Goal: Find specific page/section: Find specific page/section

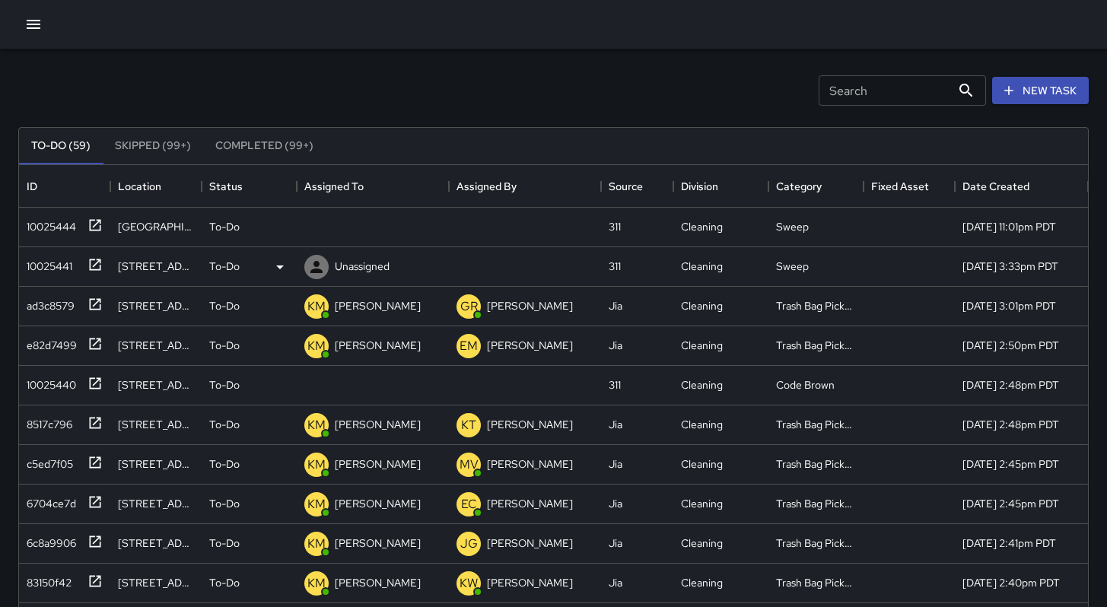
scroll to position [633, 1058]
click at [63, 223] on div "10025444" at bounding box center [49, 223] width 56 height 21
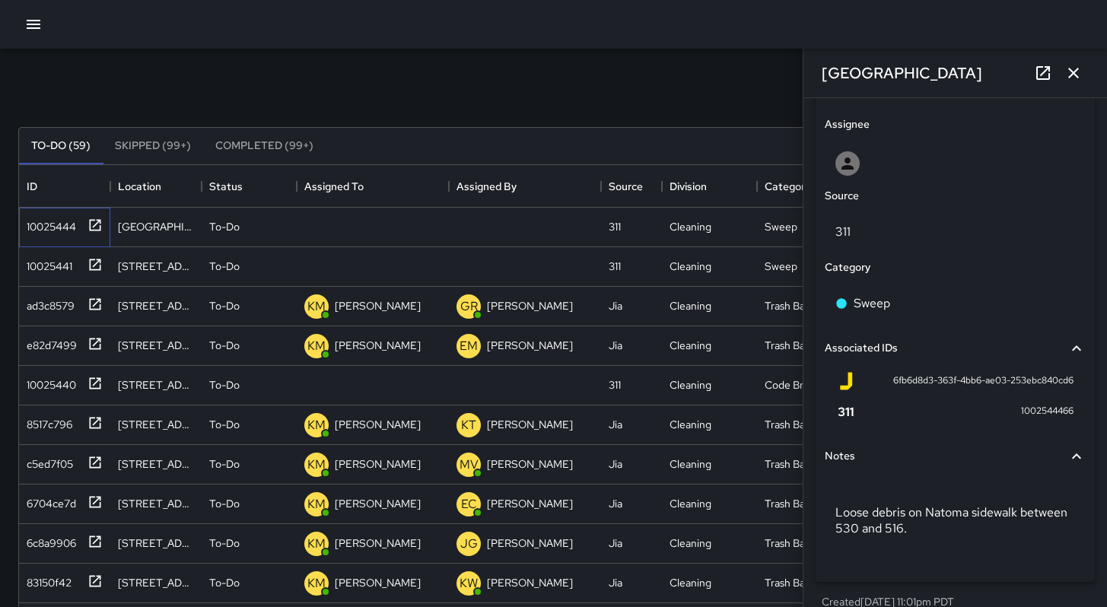
scroll to position [775, 0]
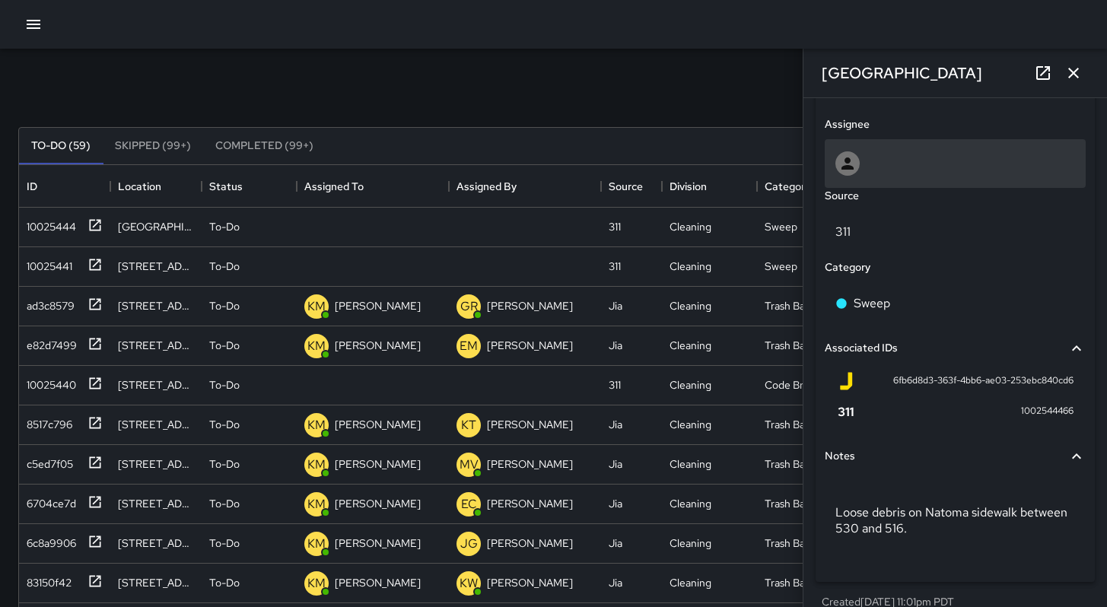
click at [862, 167] on div at bounding box center [956, 163] width 240 height 24
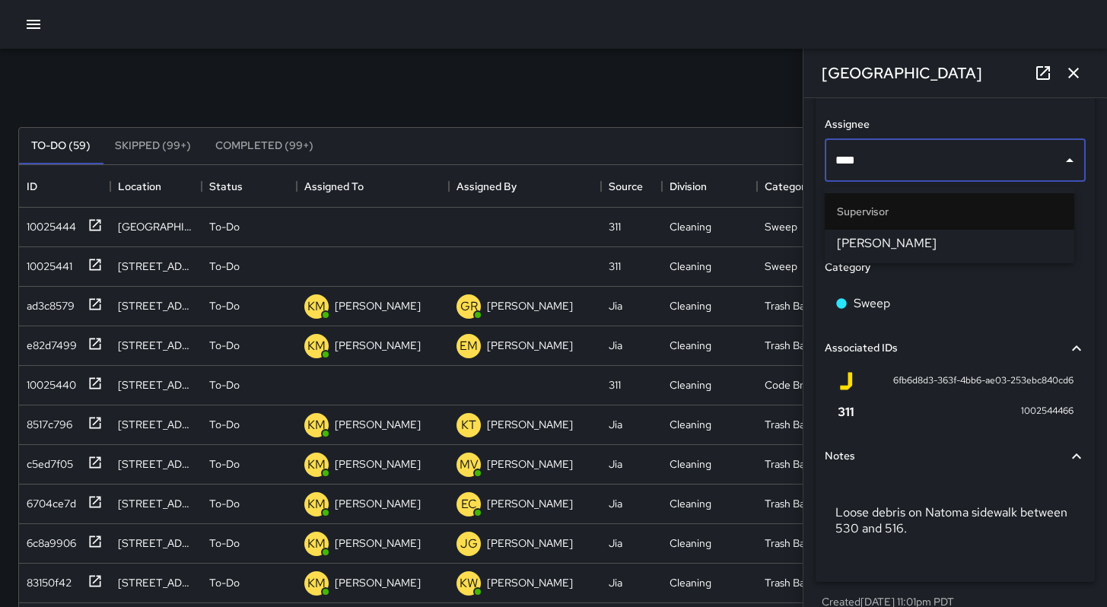
type input "***"
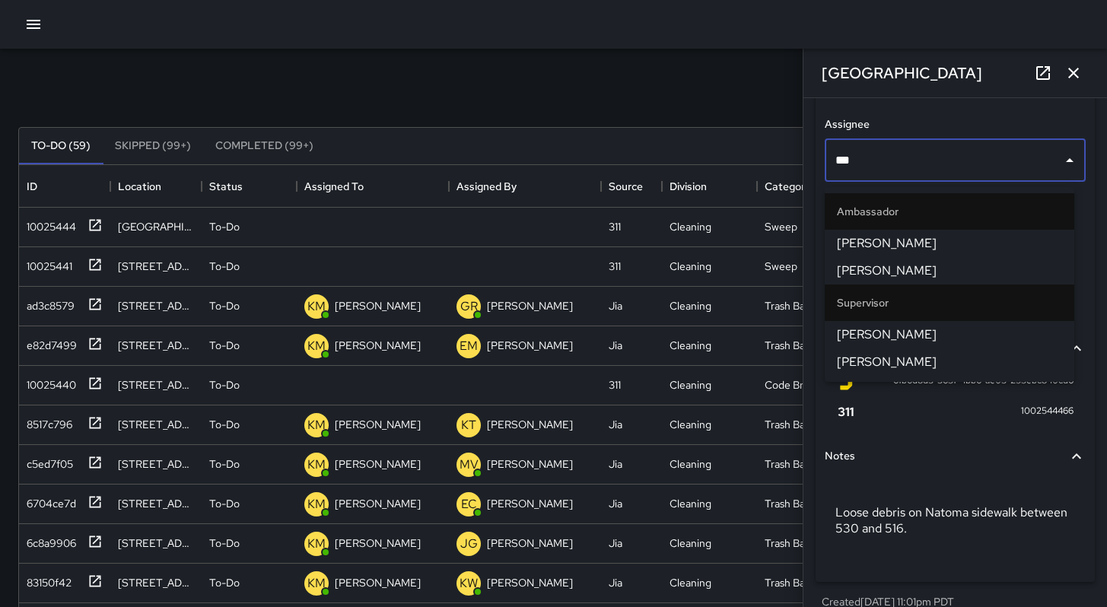
click at [898, 273] on span "[PERSON_NAME]" at bounding box center [949, 271] width 225 height 18
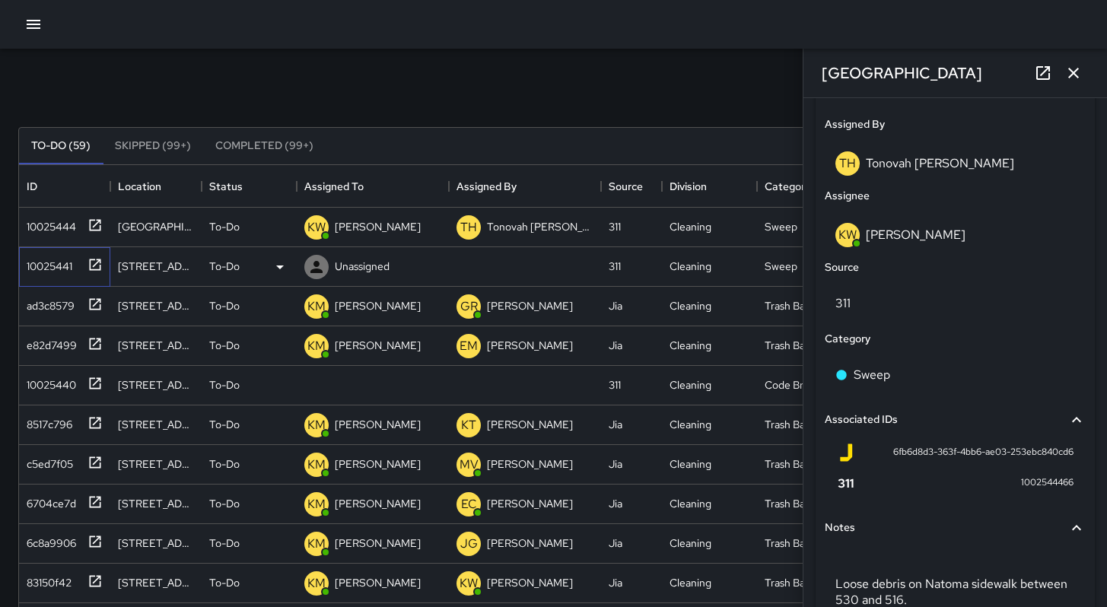
click at [50, 272] on div "10025441" at bounding box center [47, 263] width 52 height 21
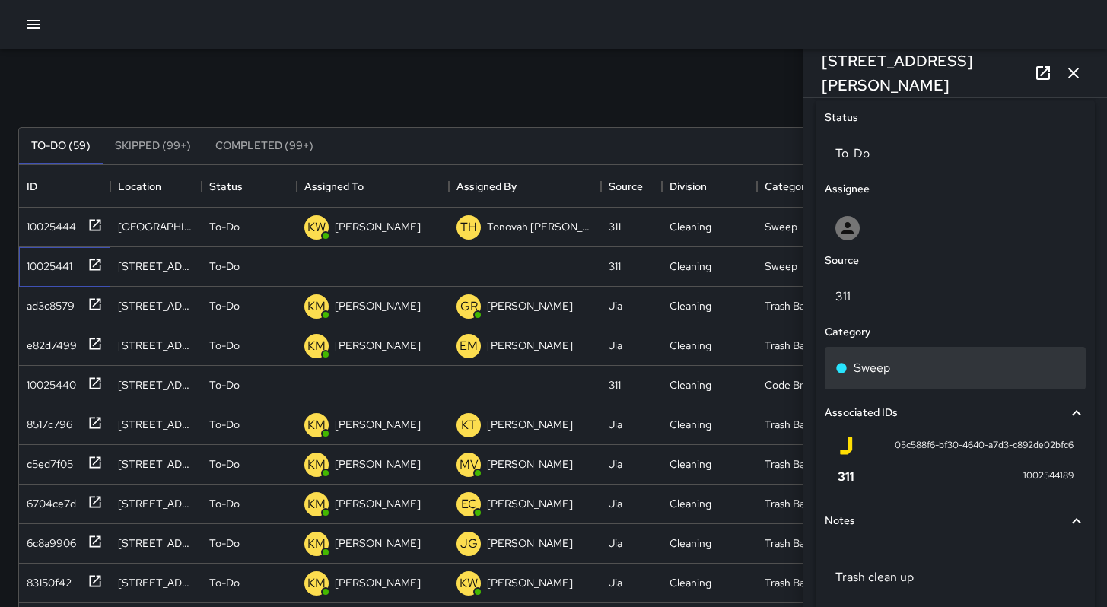
scroll to position [712, 0]
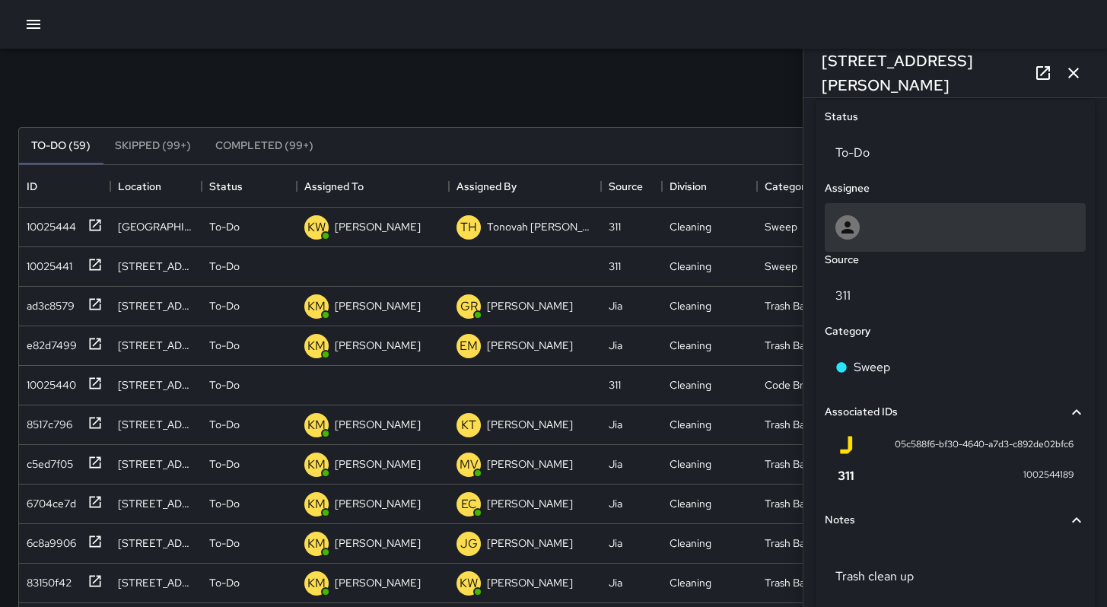
click at [864, 250] on div at bounding box center [955, 227] width 261 height 49
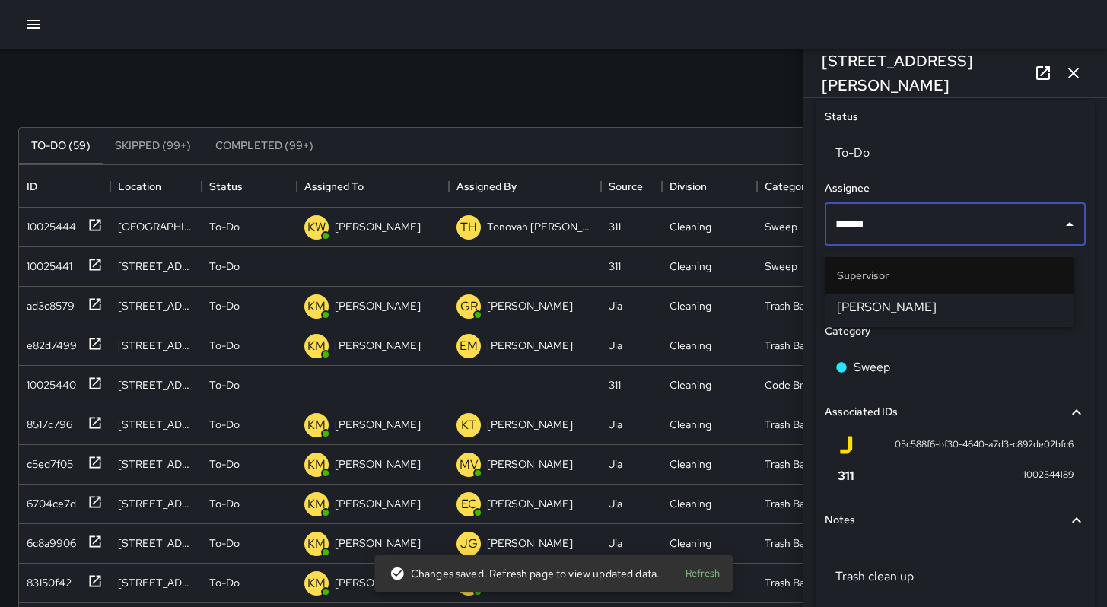
type input "*******"
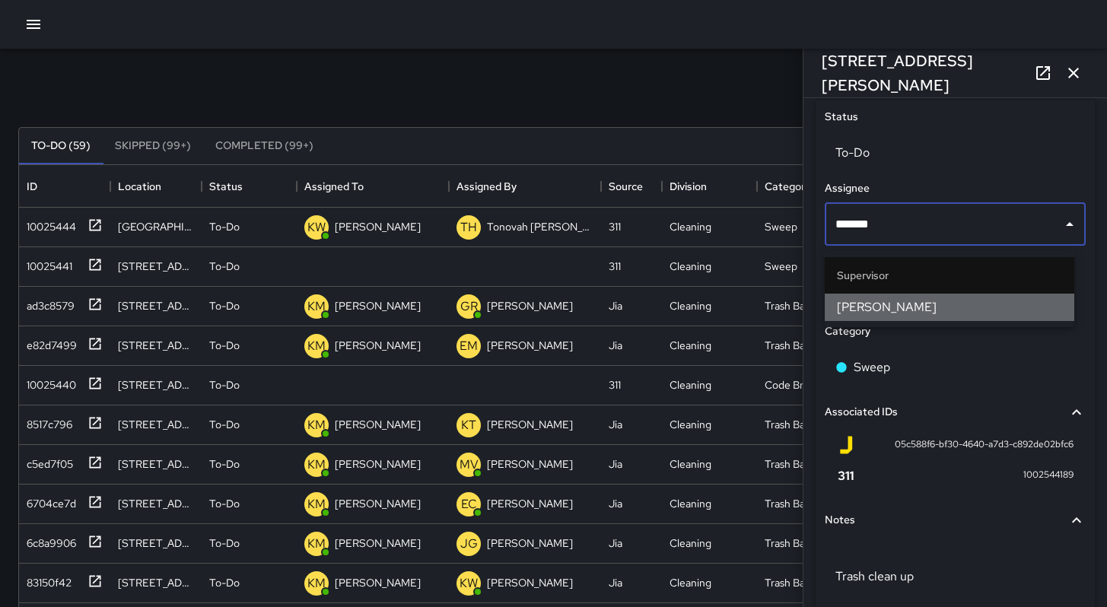
click at [883, 301] on span "[PERSON_NAME]" at bounding box center [949, 307] width 225 height 18
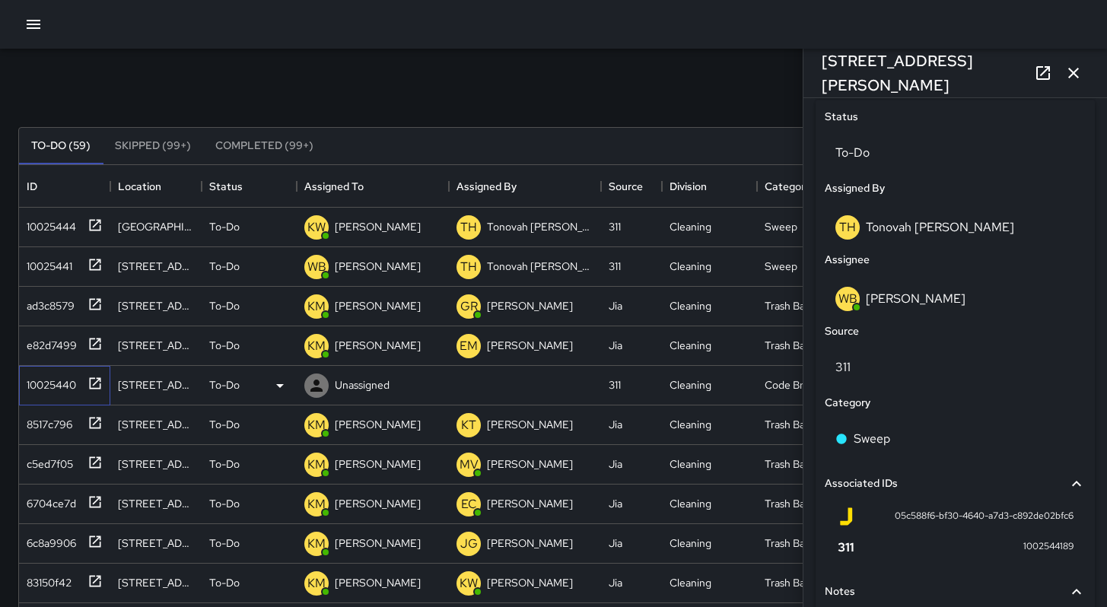
click at [27, 386] on div "10025440" at bounding box center [49, 381] width 56 height 21
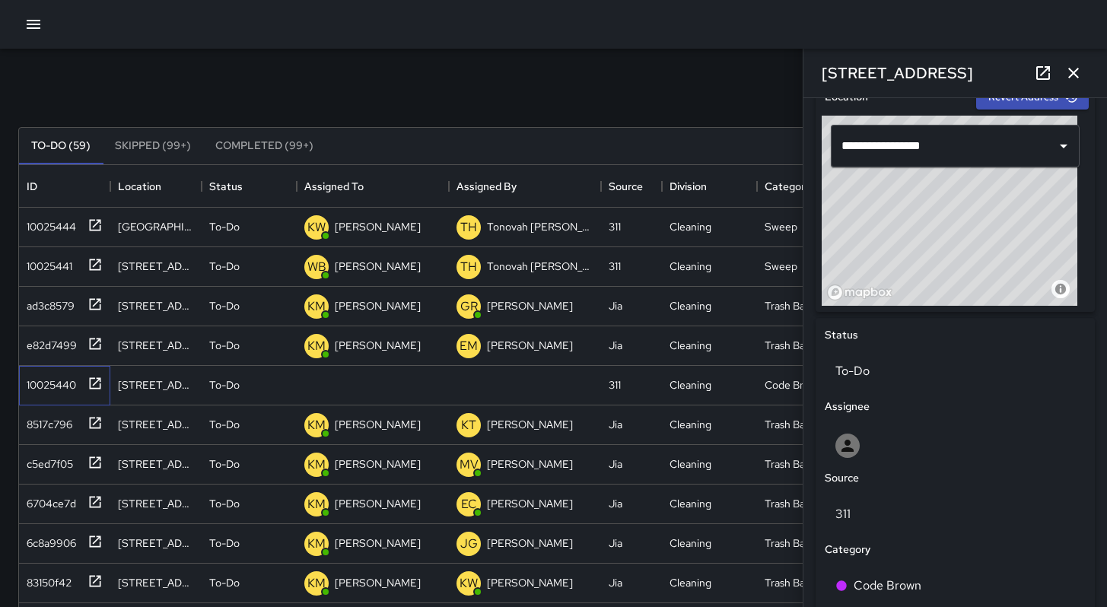
scroll to position [723, 0]
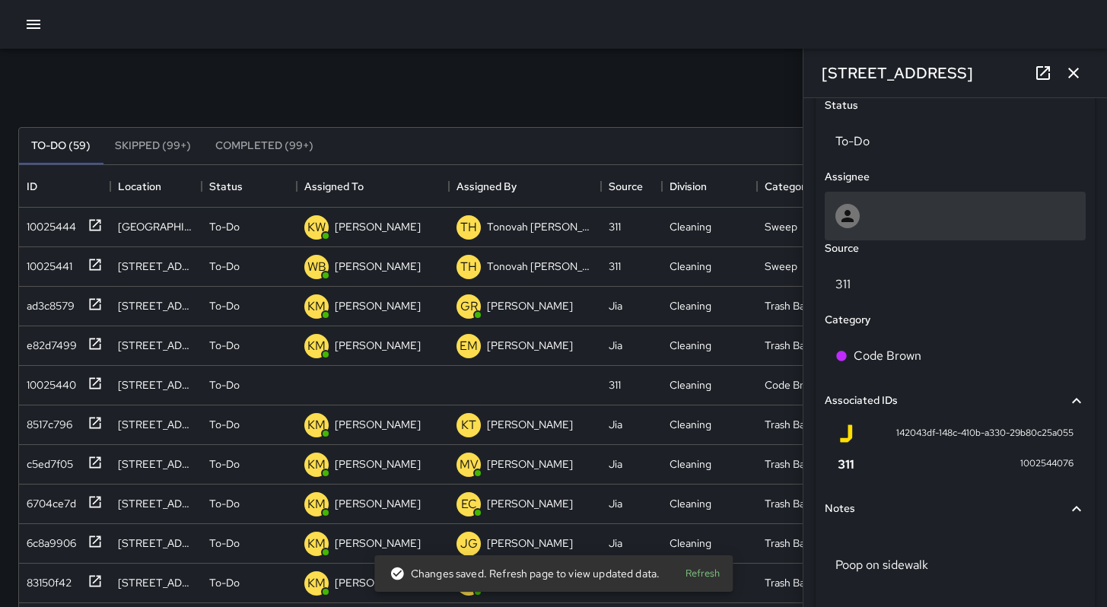
click at [874, 228] on div at bounding box center [956, 216] width 240 height 24
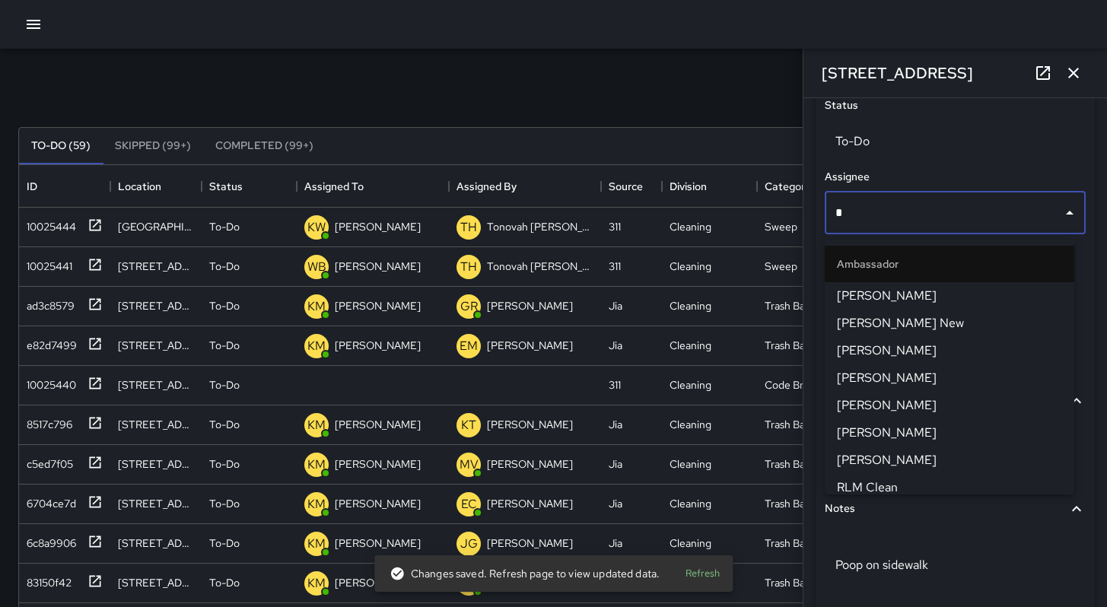
type input "**"
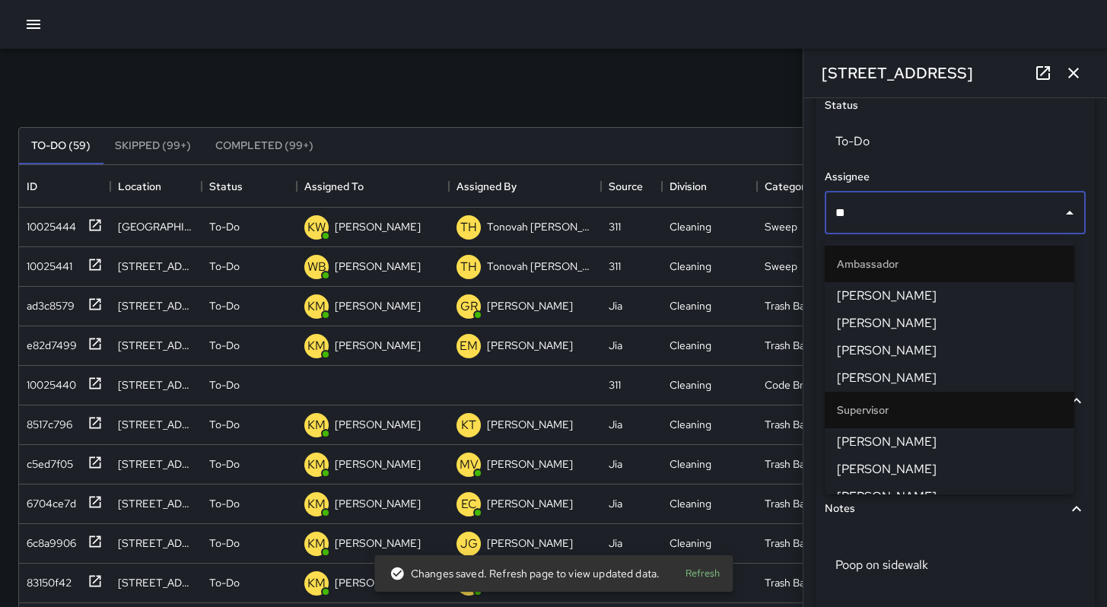
click at [890, 342] on span "[PERSON_NAME]" at bounding box center [949, 351] width 225 height 18
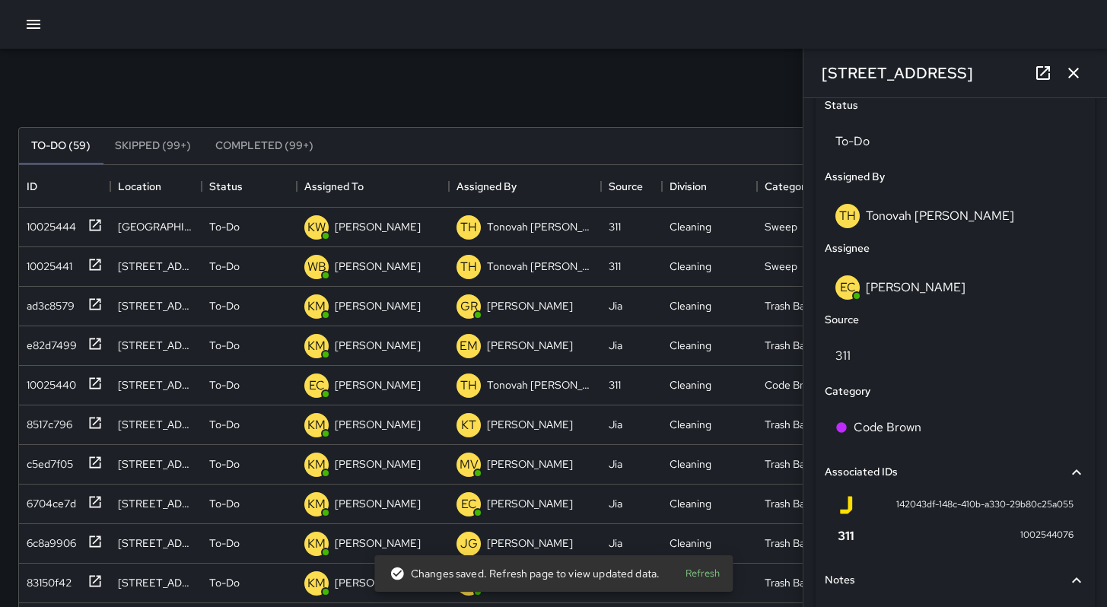
click at [490, 124] on div "To-Do (59) Skipped (99+) Completed (99+) ID Location Status Assigned To Assigne…" at bounding box center [553, 489] width 1071 height 766
drag, startPoint x: 1084, startPoint y: 75, endPoint x: 1073, endPoint y: 79, distance: 12.3
click at [1084, 75] on button "button" at bounding box center [1074, 73] width 30 height 30
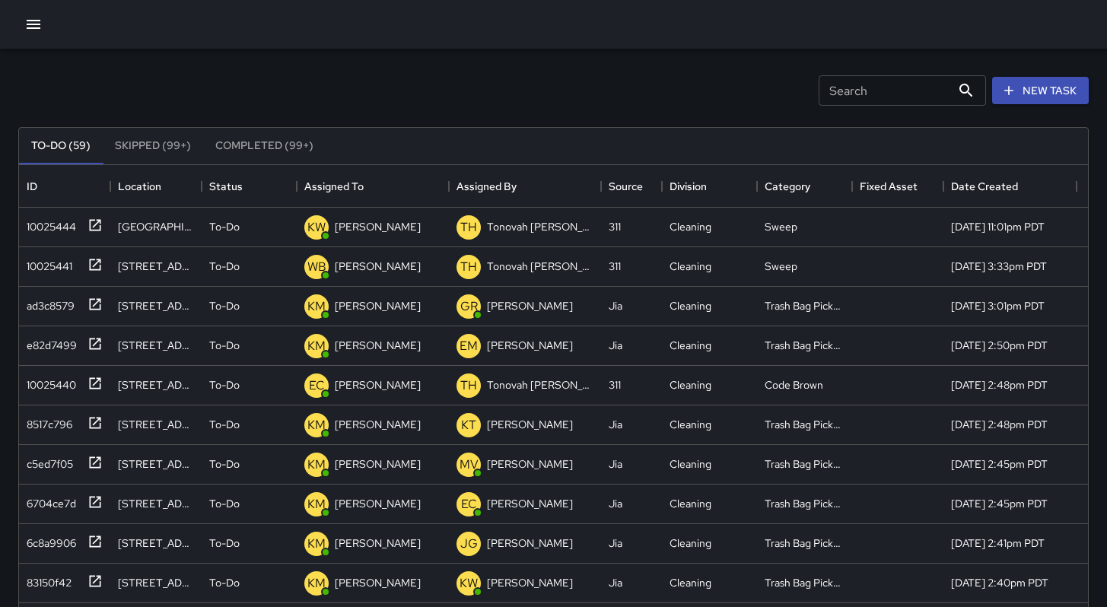
click at [681, 93] on div "Search Search New Task" at bounding box center [553, 90] width 1077 height 79
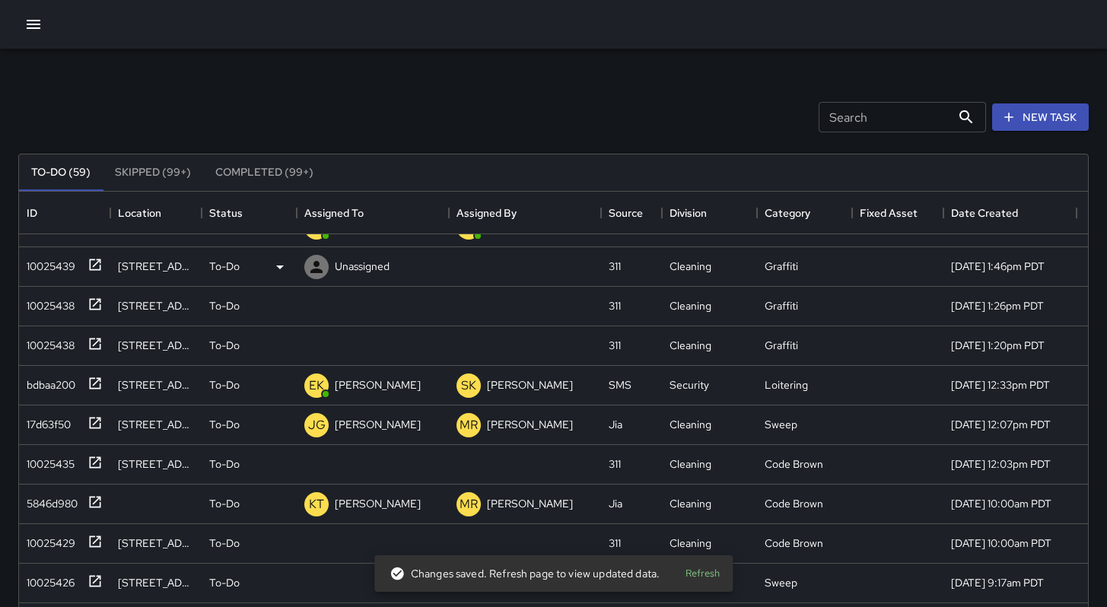
scroll to position [501, 0]
click at [34, 263] on div "10025439" at bounding box center [48, 263] width 55 height 21
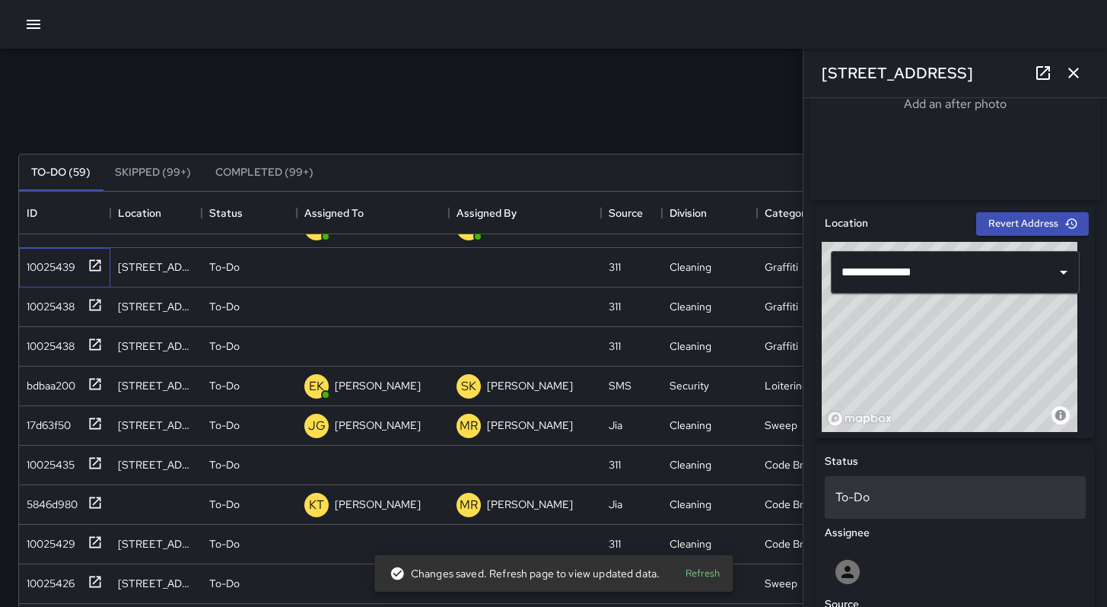
scroll to position [447, 0]
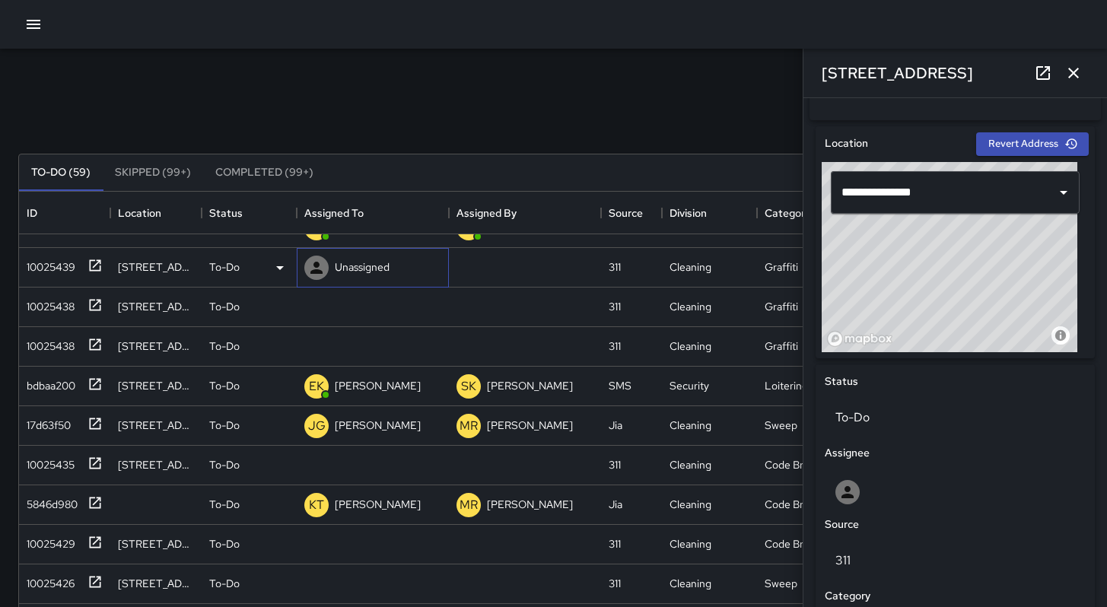
click at [323, 266] on icon at bounding box center [316, 268] width 18 height 18
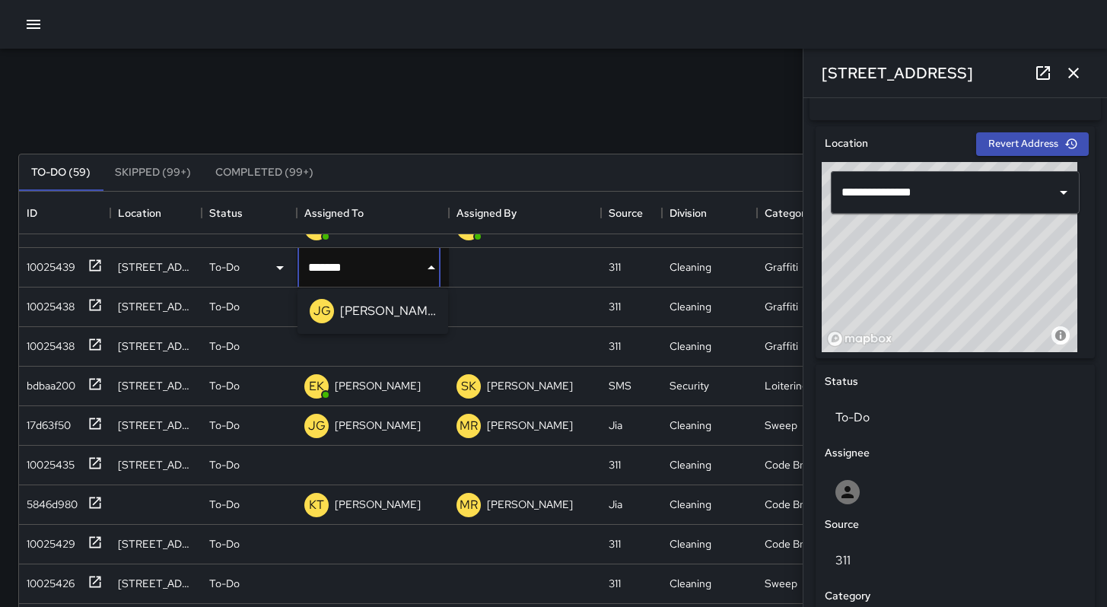
type input "********"
click at [368, 307] on p "[PERSON_NAME]" at bounding box center [388, 311] width 96 height 18
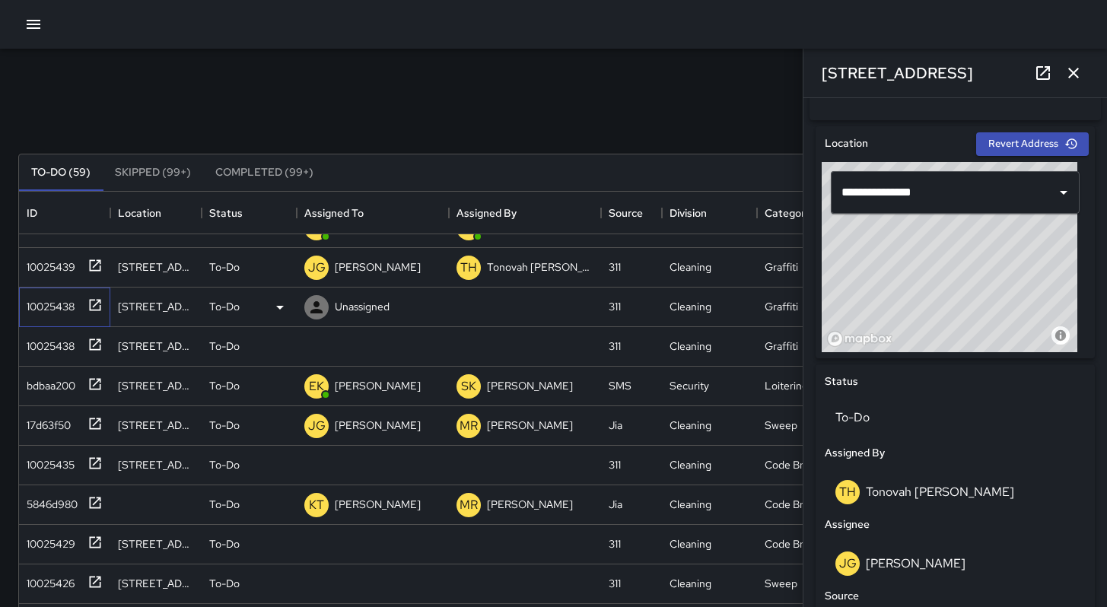
click at [49, 311] on div "10025438" at bounding box center [48, 303] width 54 height 21
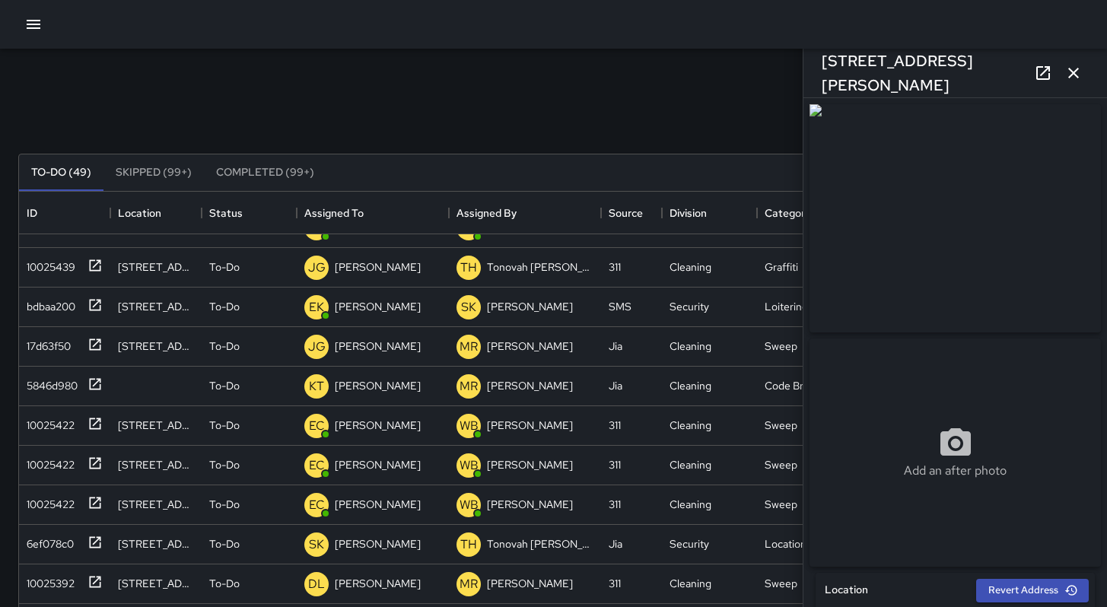
scroll to position [12, 12]
click at [673, 84] on div "Search Search New Task" at bounding box center [553, 117] width 1077 height 79
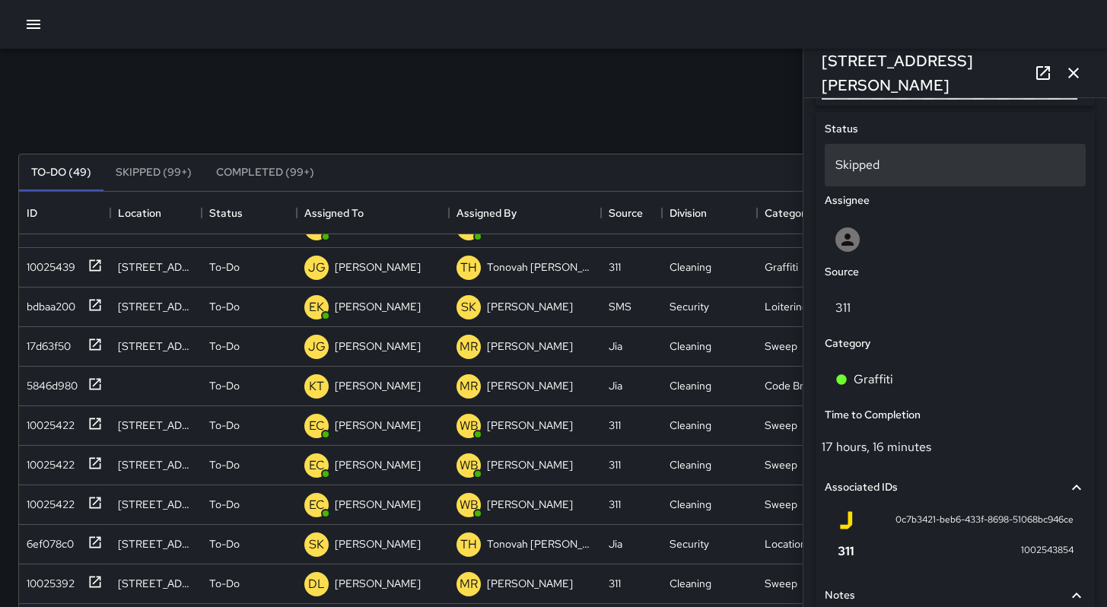
scroll to position [699, 0]
click at [855, 175] on p "Skipped" at bounding box center [956, 166] width 240 height 18
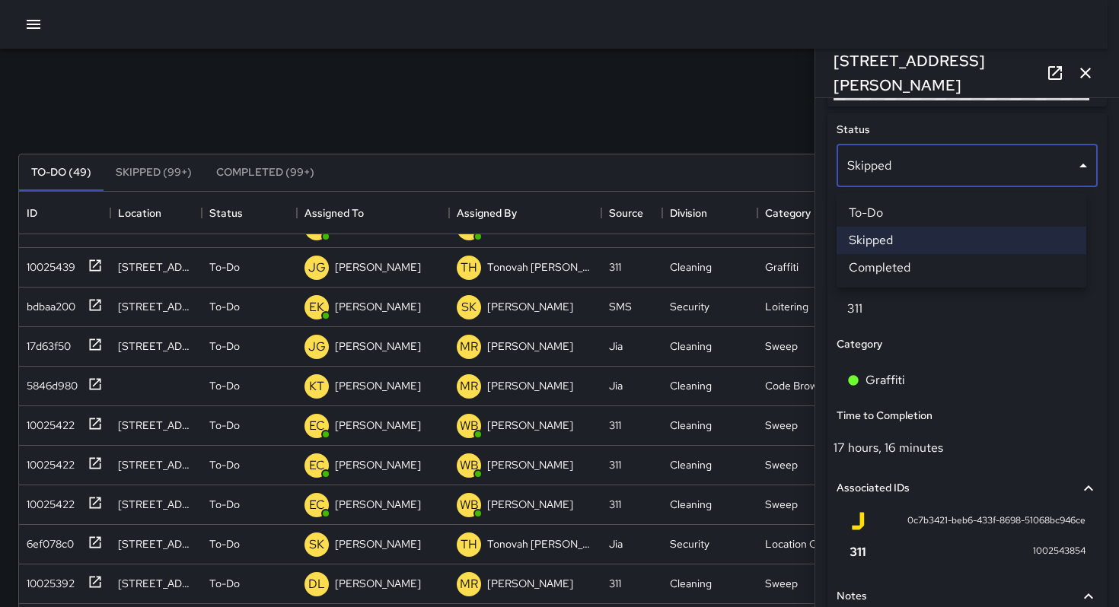
click at [664, 128] on div at bounding box center [559, 303] width 1119 height 607
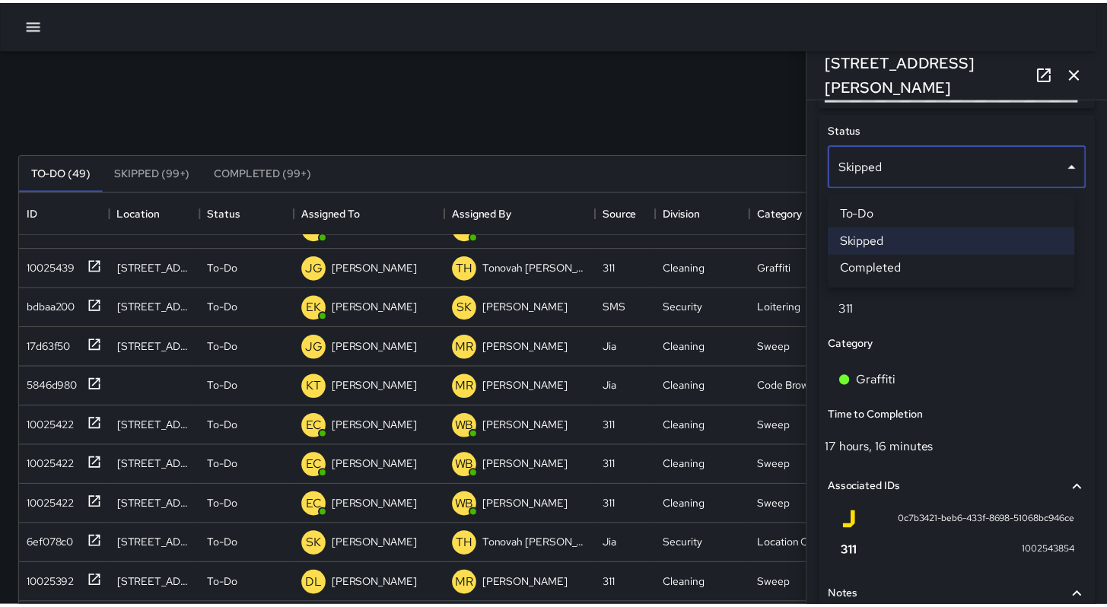
scroll to position [12, 12]
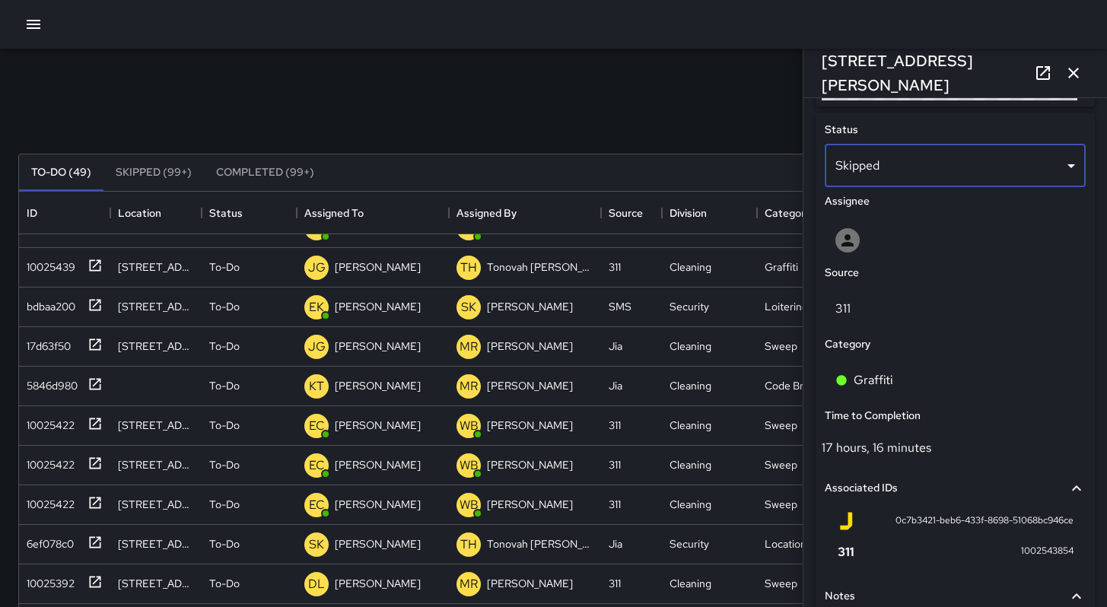
click at [1065, 72] on icon "button" at bounding box center [1074, 73] width 18 height 18
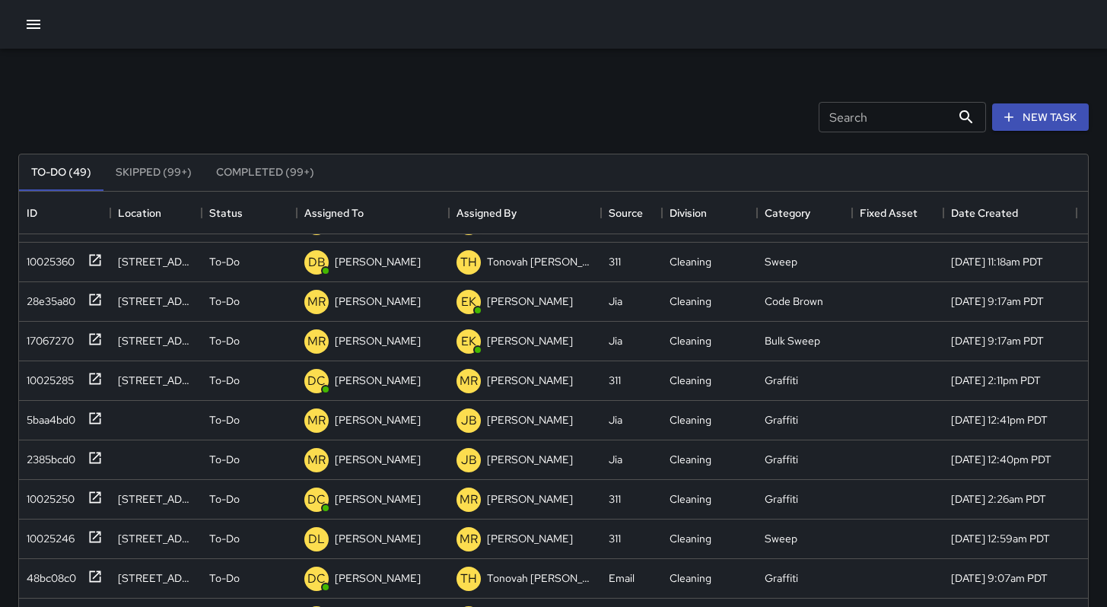
scroll to position [873, 0]
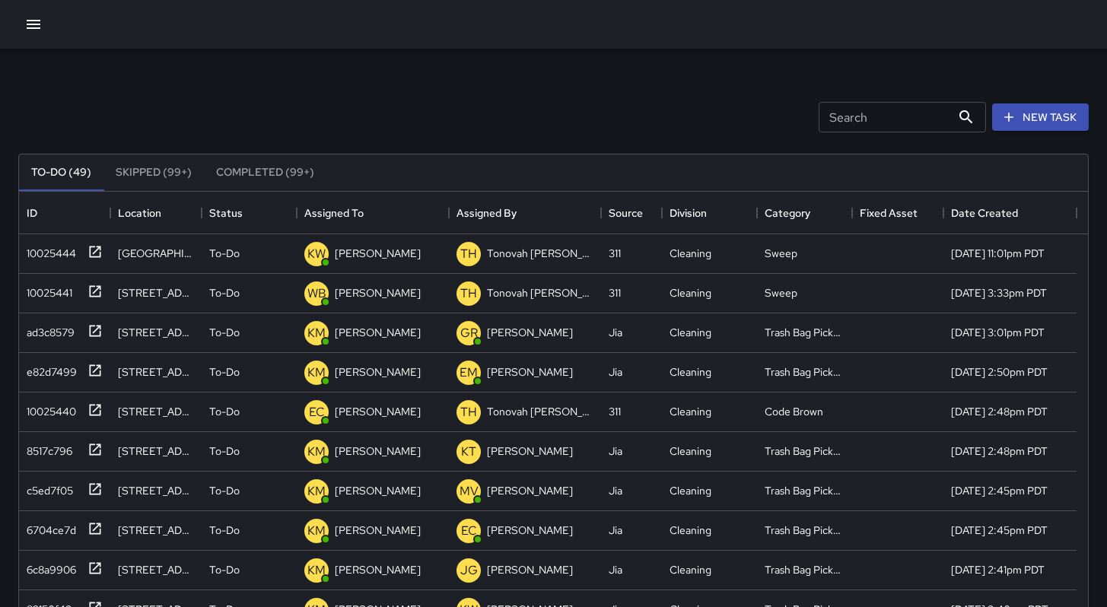
click at [498, 78] on div "Search Search New Task" at bounding box center [553, 117] width 1077 height 79
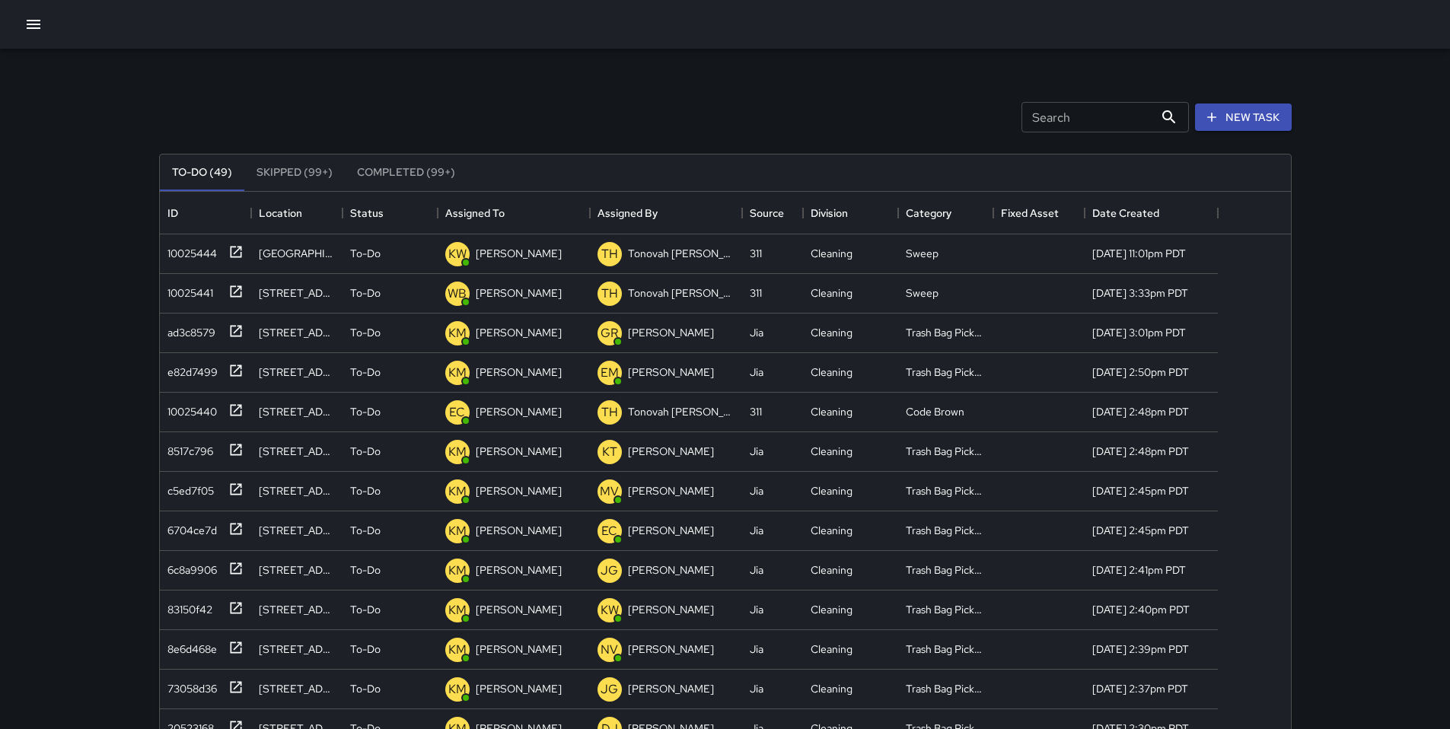
scroll to position [633, 1119]
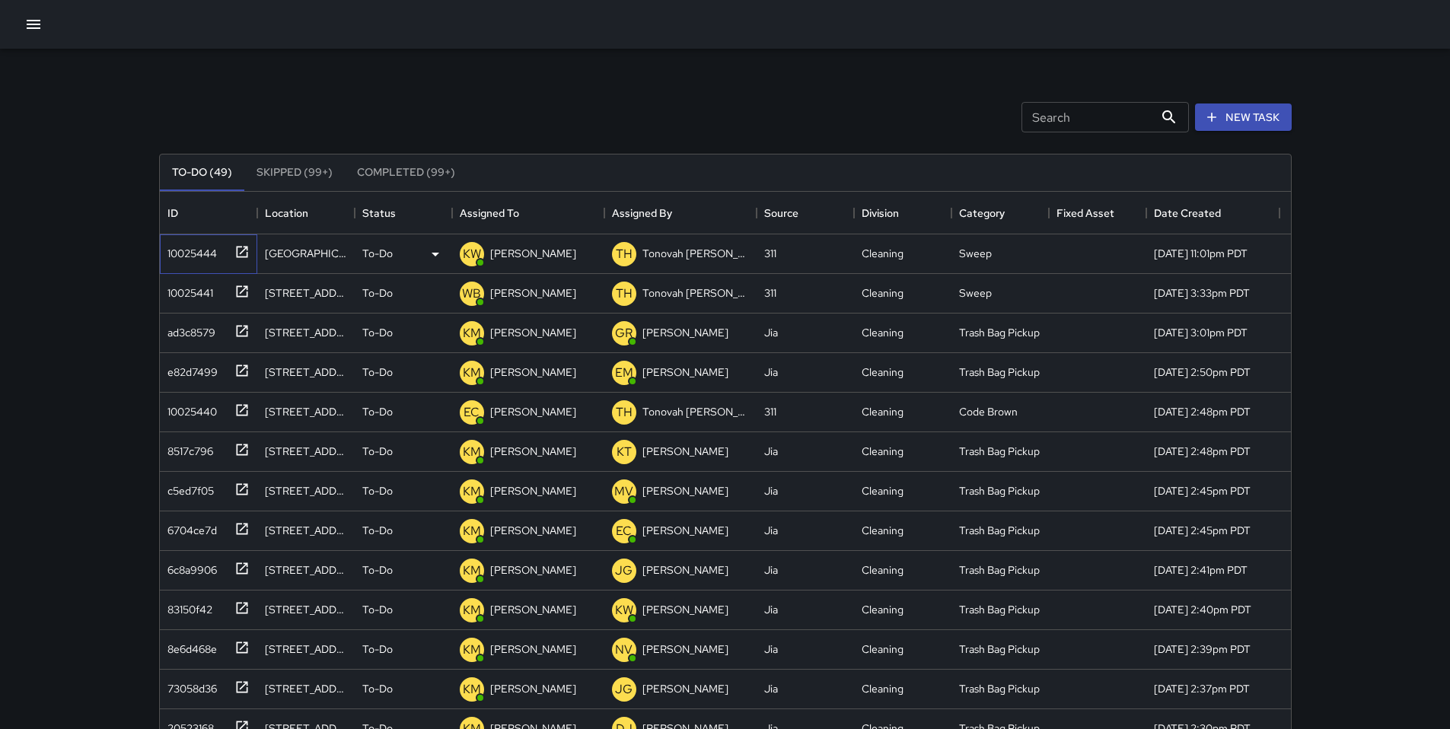
click at [182, 255] on div "10025444" at bounding box center [189, 250] width 56 height 21
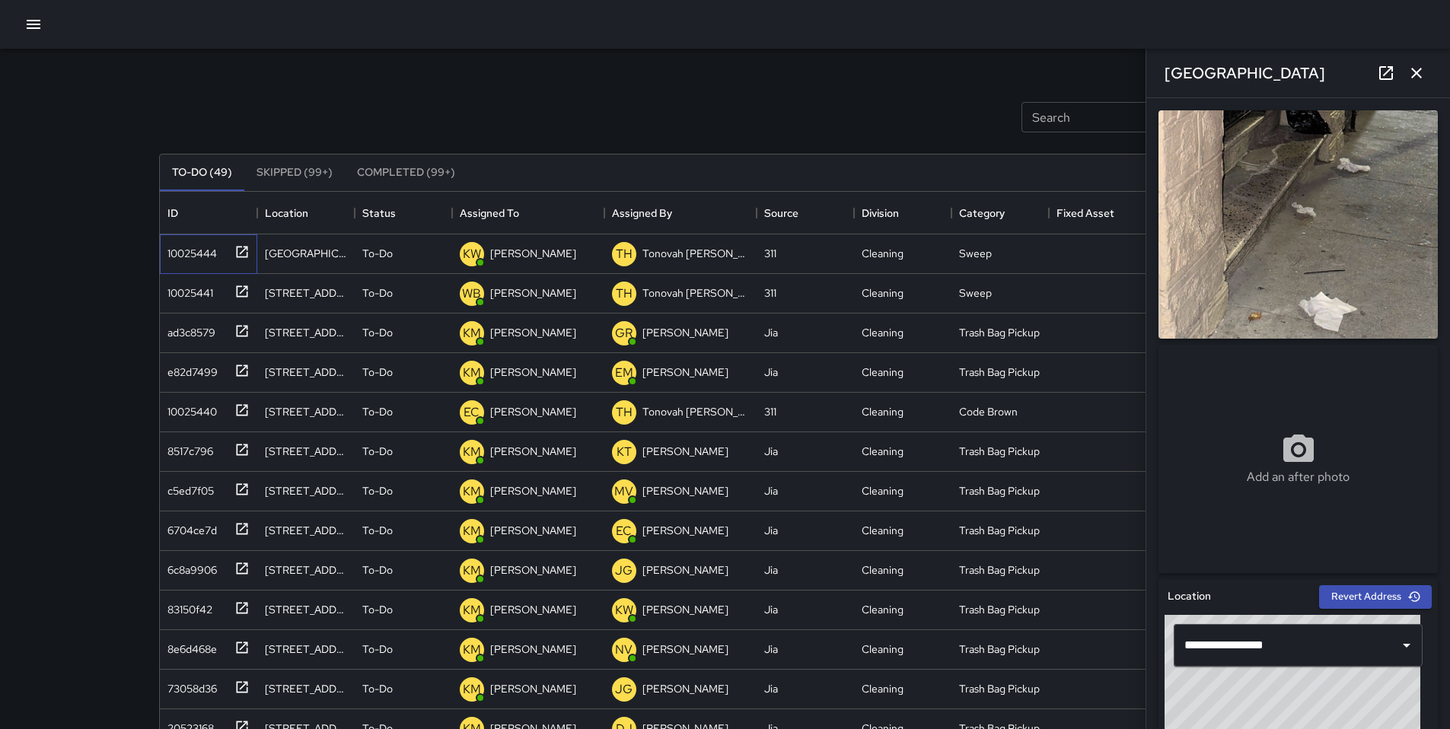
scroll to position [277, 0]
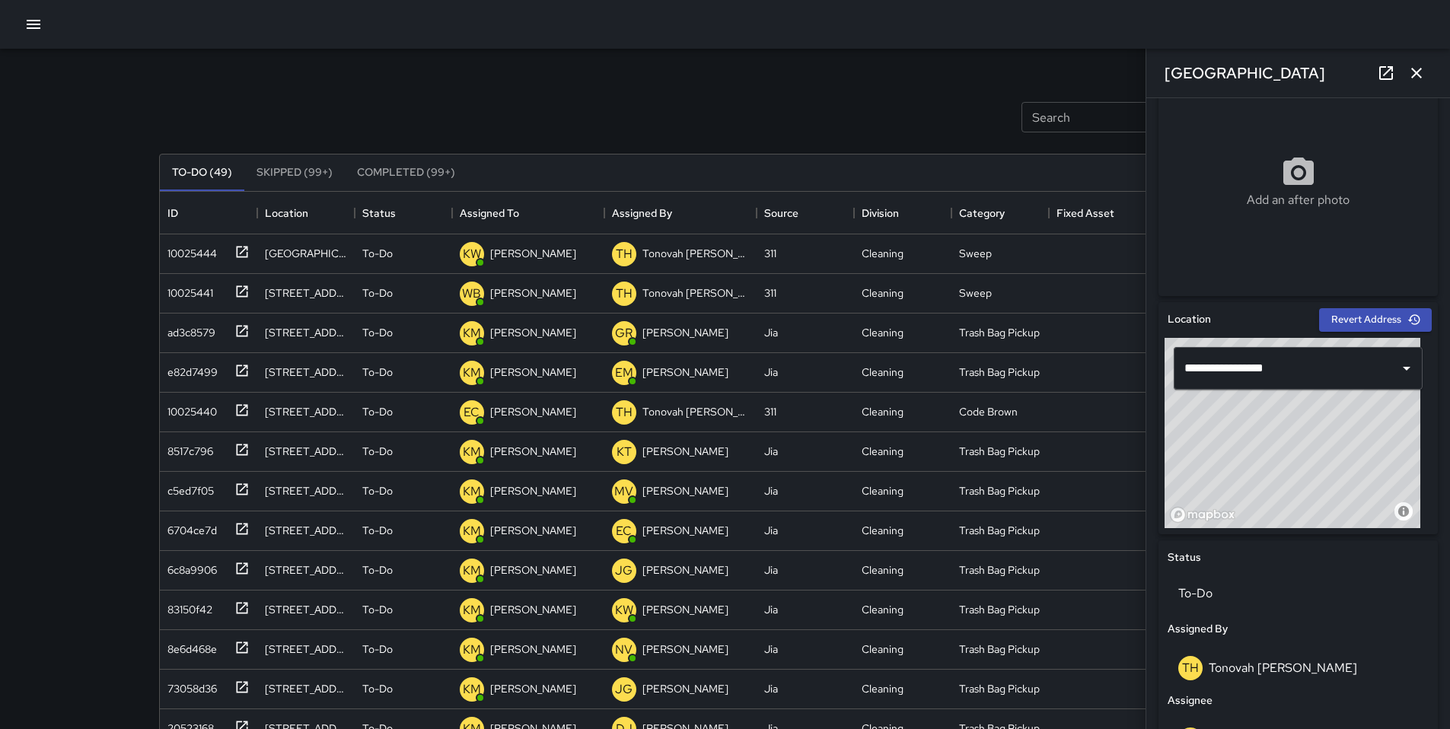
click at [674, 131] on div "Search Search New Task" at bounding box center [725, 117] width 1139 height 79
drag, startPoint x: 1409, startPoint y: 77, endPoint x: 1358, endPoint y: 67, distance: 51.2
click at [1118, 77] on icon "button" at bounding box center [1416, 73] width 18 height 18
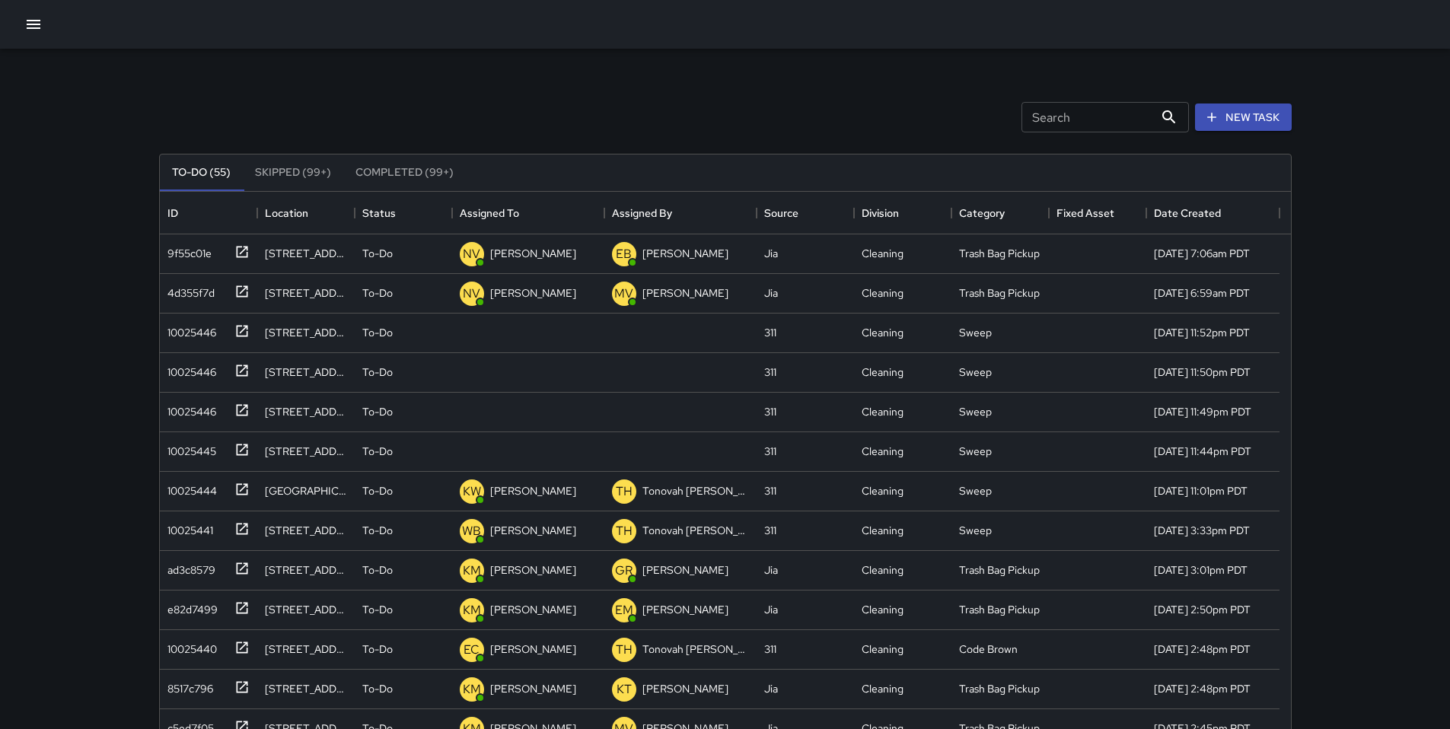
click at [382, 119] on div "Search Search New Task" at bounding box center [725, 117] width 1139 height 79
click at [218, 333] on div "10025446" at bounding box center [205, 329] width 88 height 25
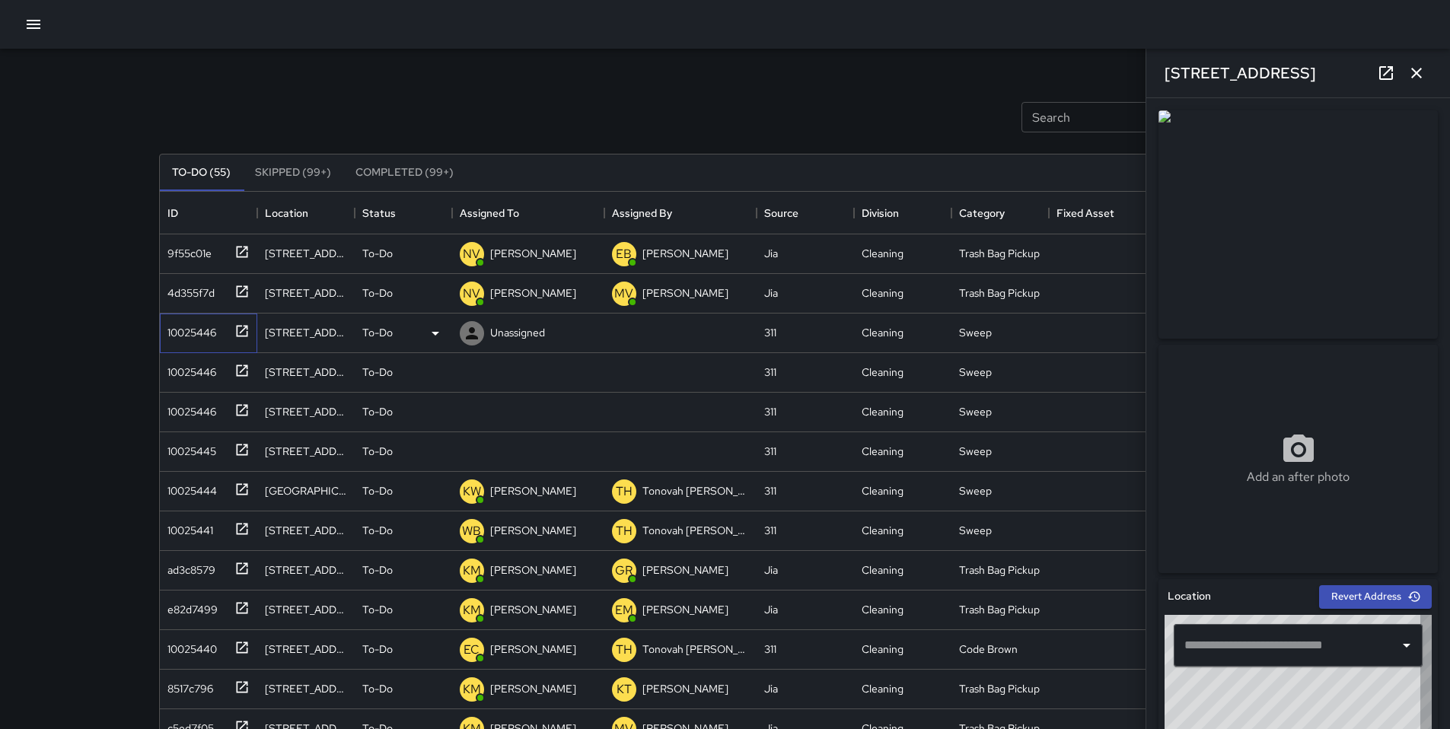
type input "**********"
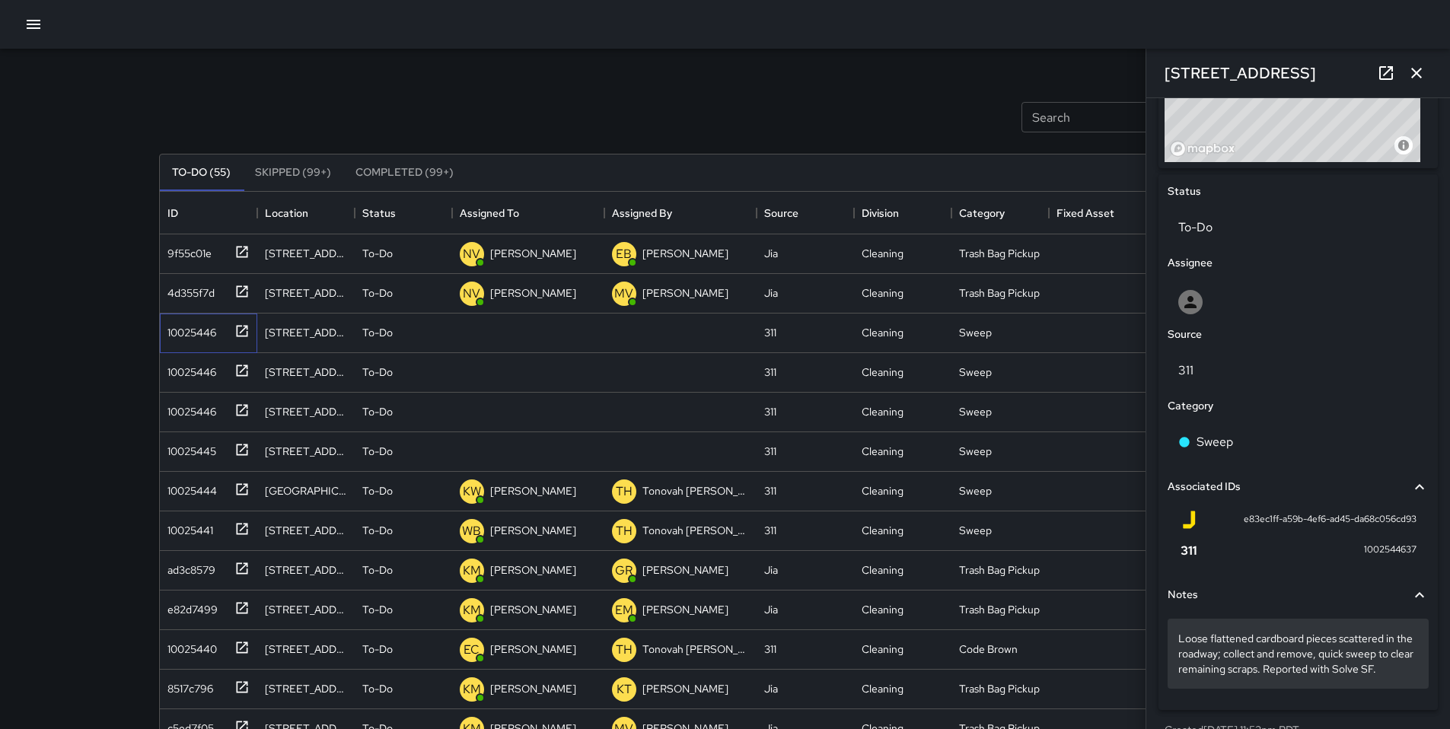
scroll to position [670, 0]
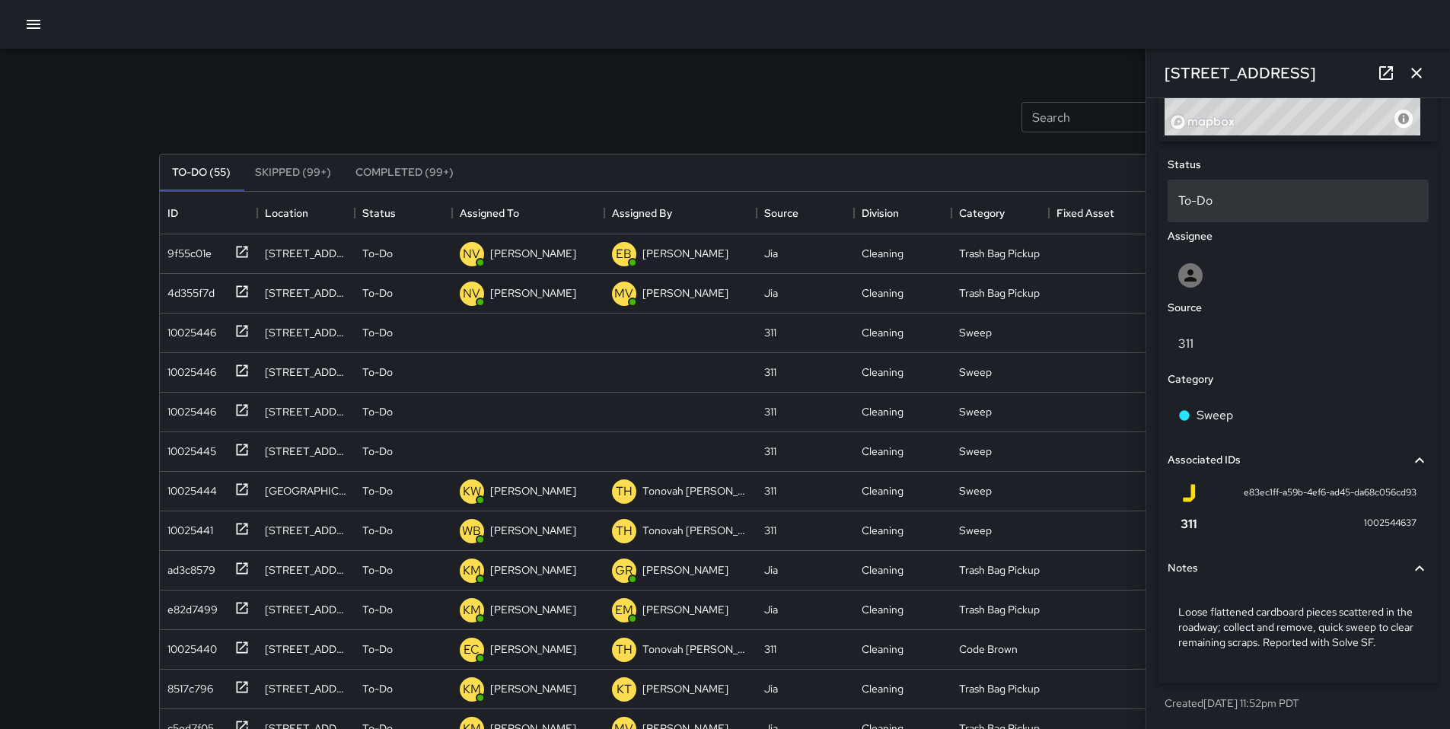
click at [1118, 201] on p "To-Do" at bounding box center [1298, 201] width 240 height 18
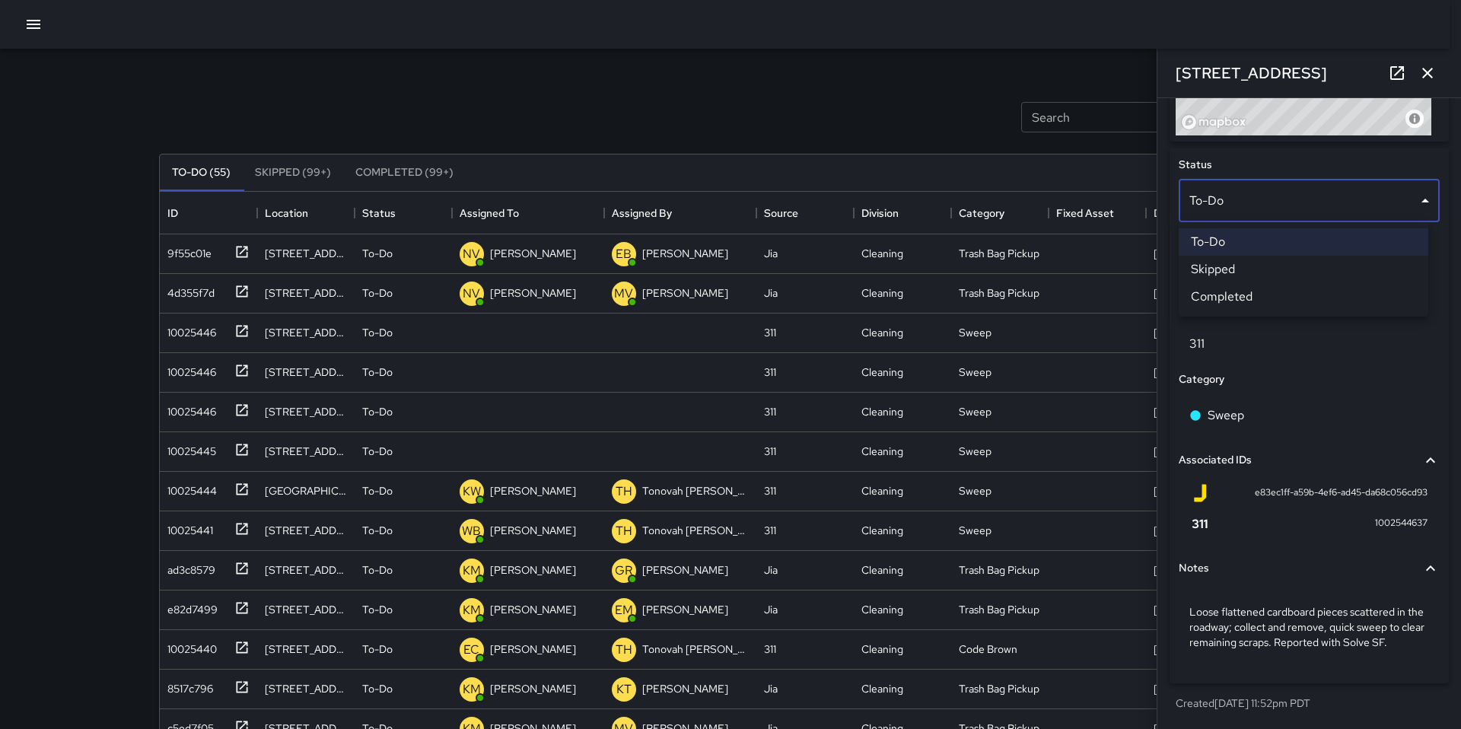
click at [1118, 272] on li "Skipped" at bounding box center [1304, 269] width 250 height 27
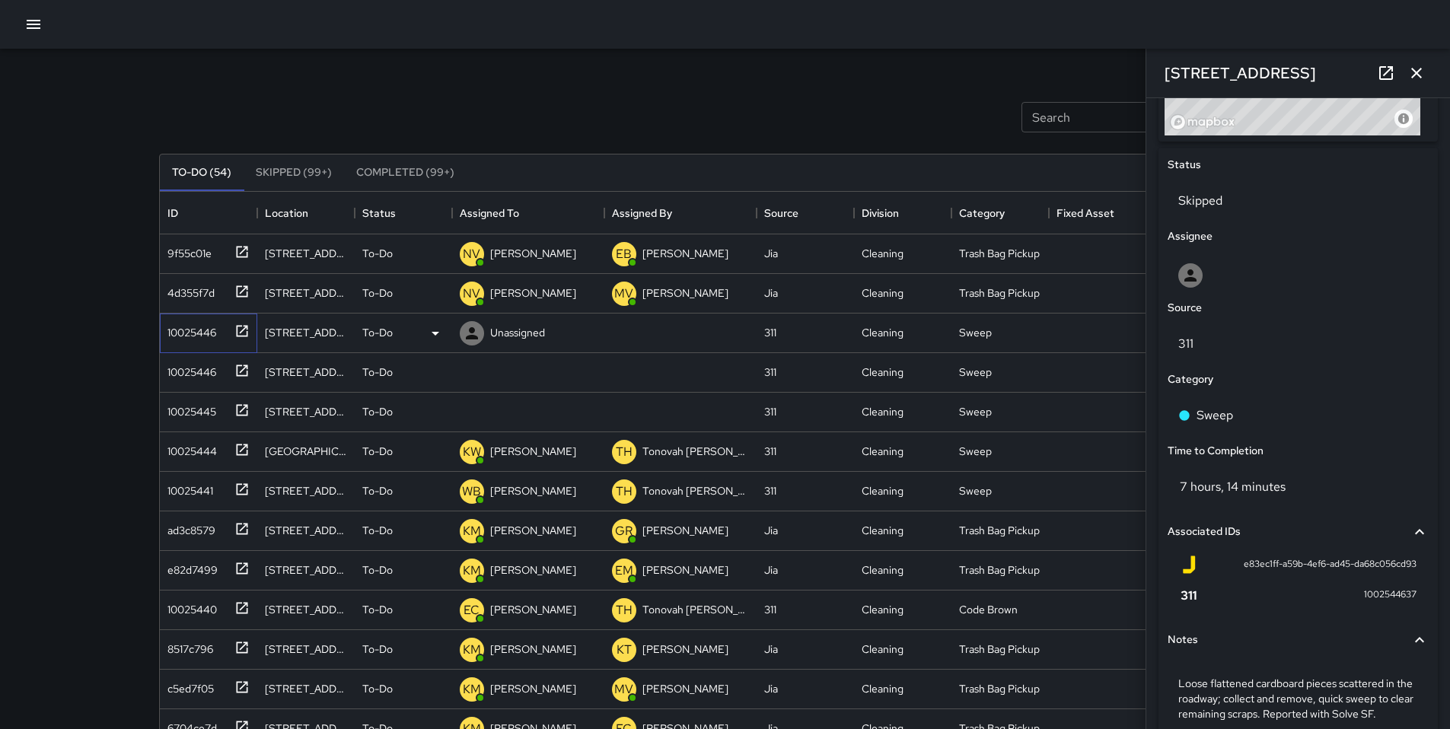
click at [196, 337] on div "10025446" at bounding box center [188, 329] width 55 height 21
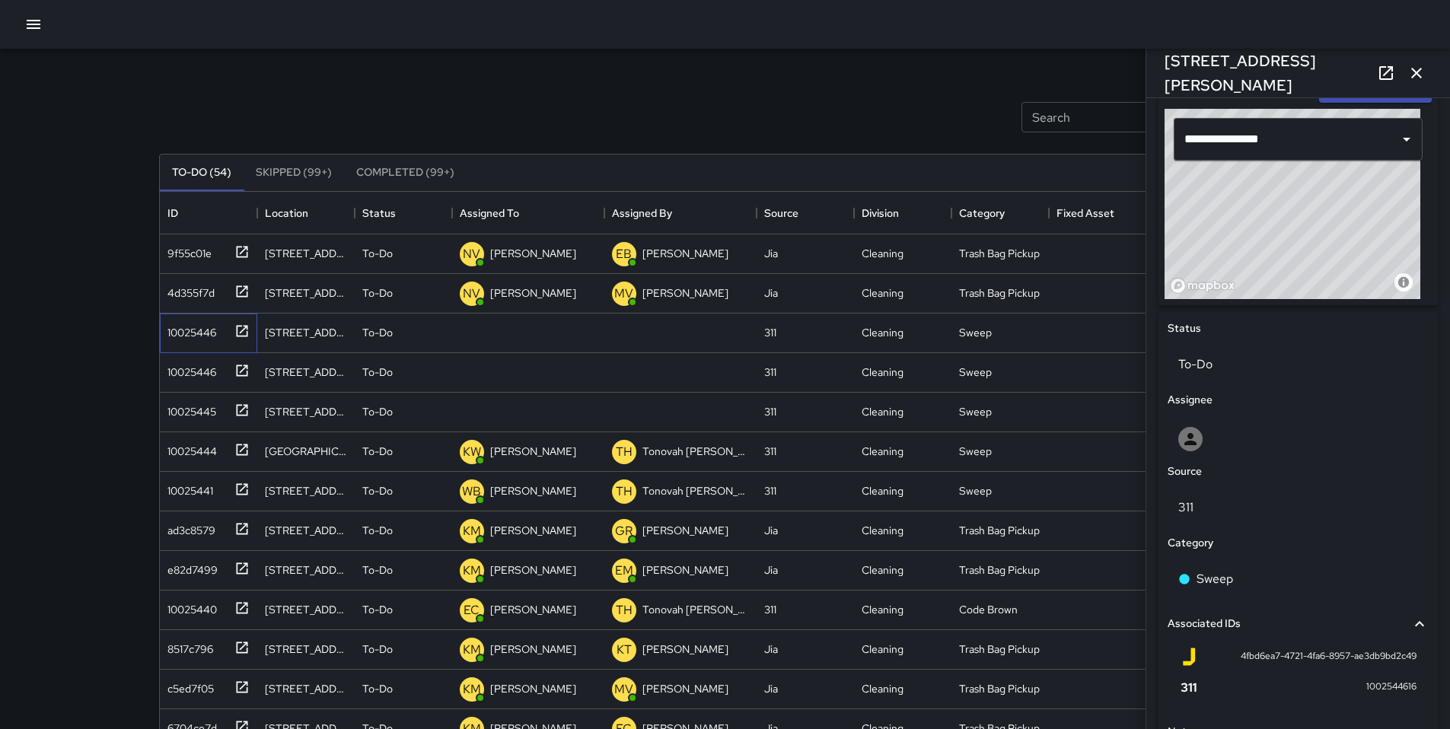
scroll to position [622, 0]
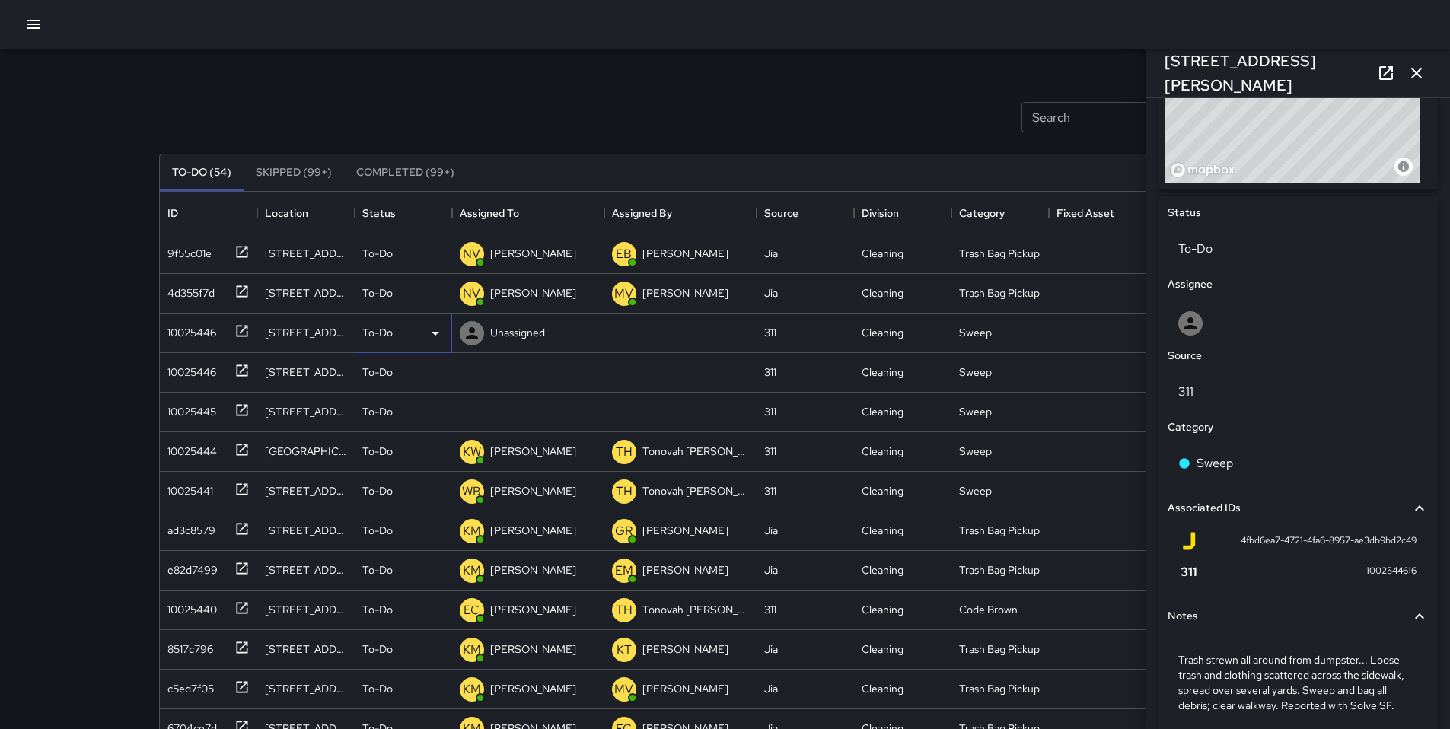
click at [390, 330] on p "To-Do" at bounding box center [377, 332] width 30 height 15
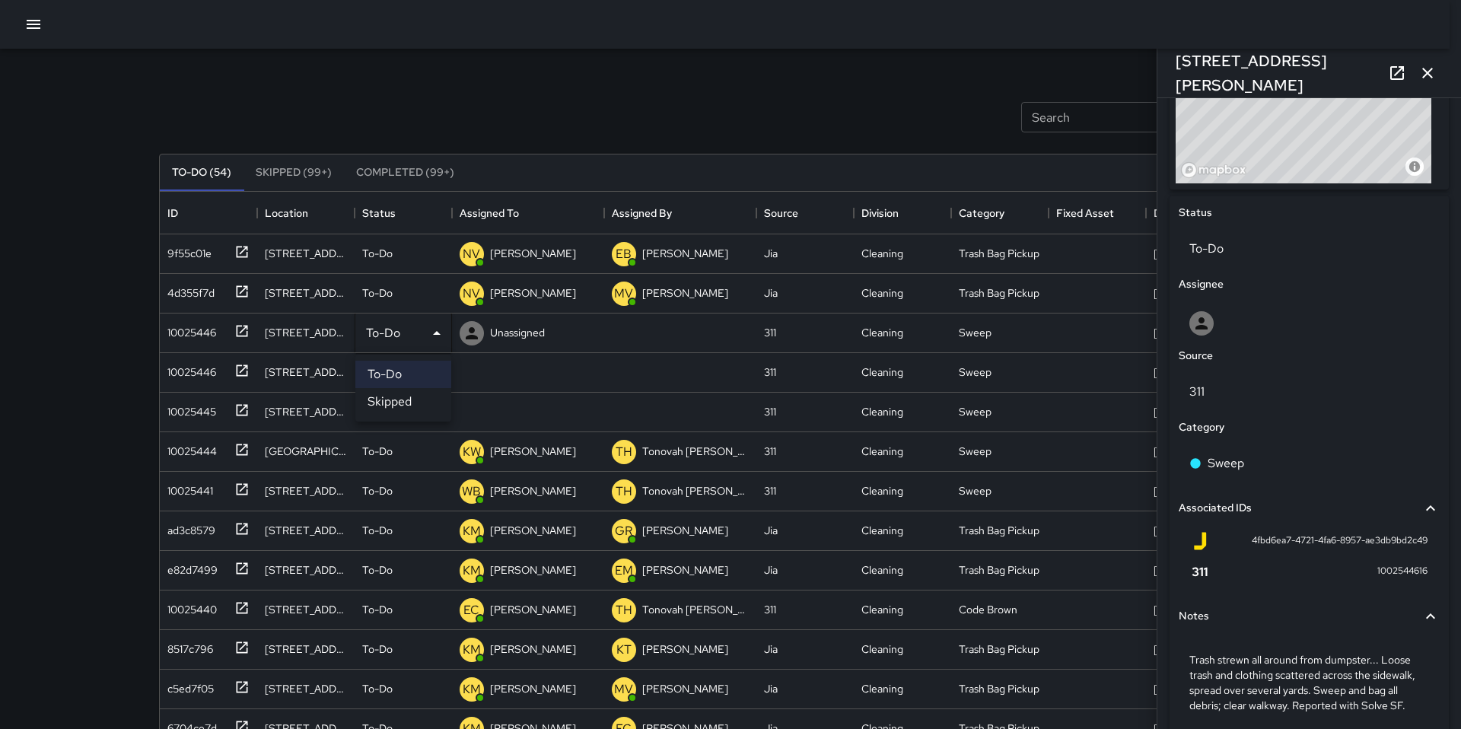
click at [373, 400] on li "Skipped" at bounding box center [403, 401] width 96 height 27
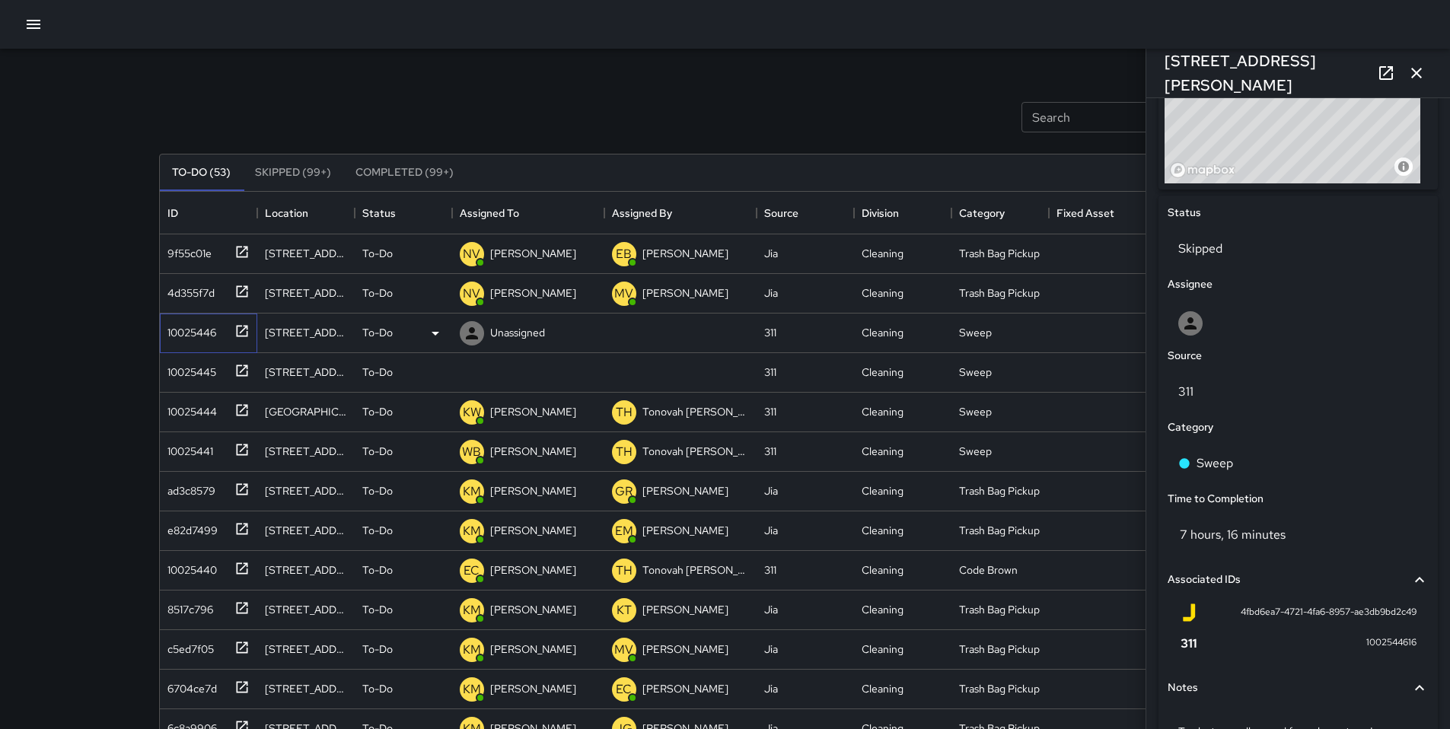
click at [181, 339] on div "10025446" at bounding box center [188, 329] width 55 height 21
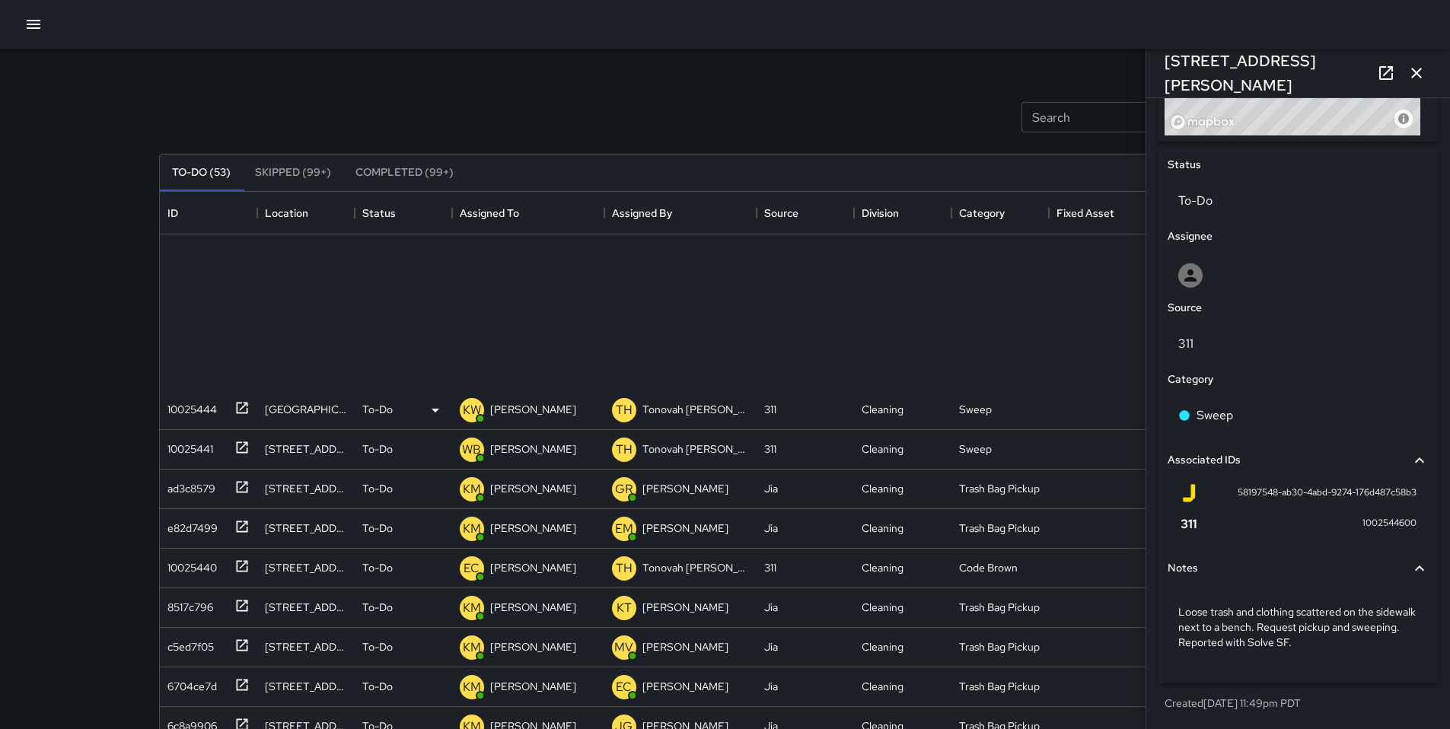
scroll to position [0, 0]
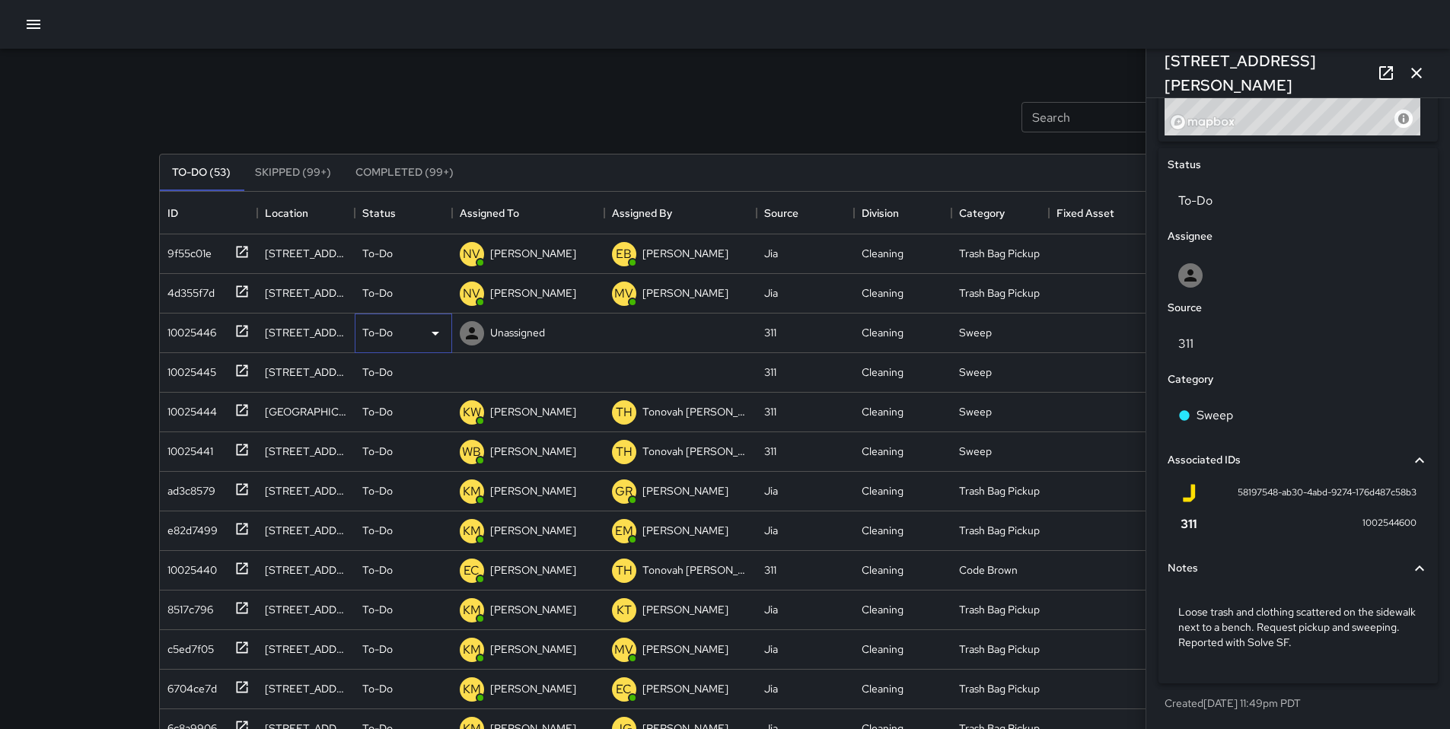
click at [387, 330] on p "To-Do" at bounding box center [377, 332] width 30 height 15
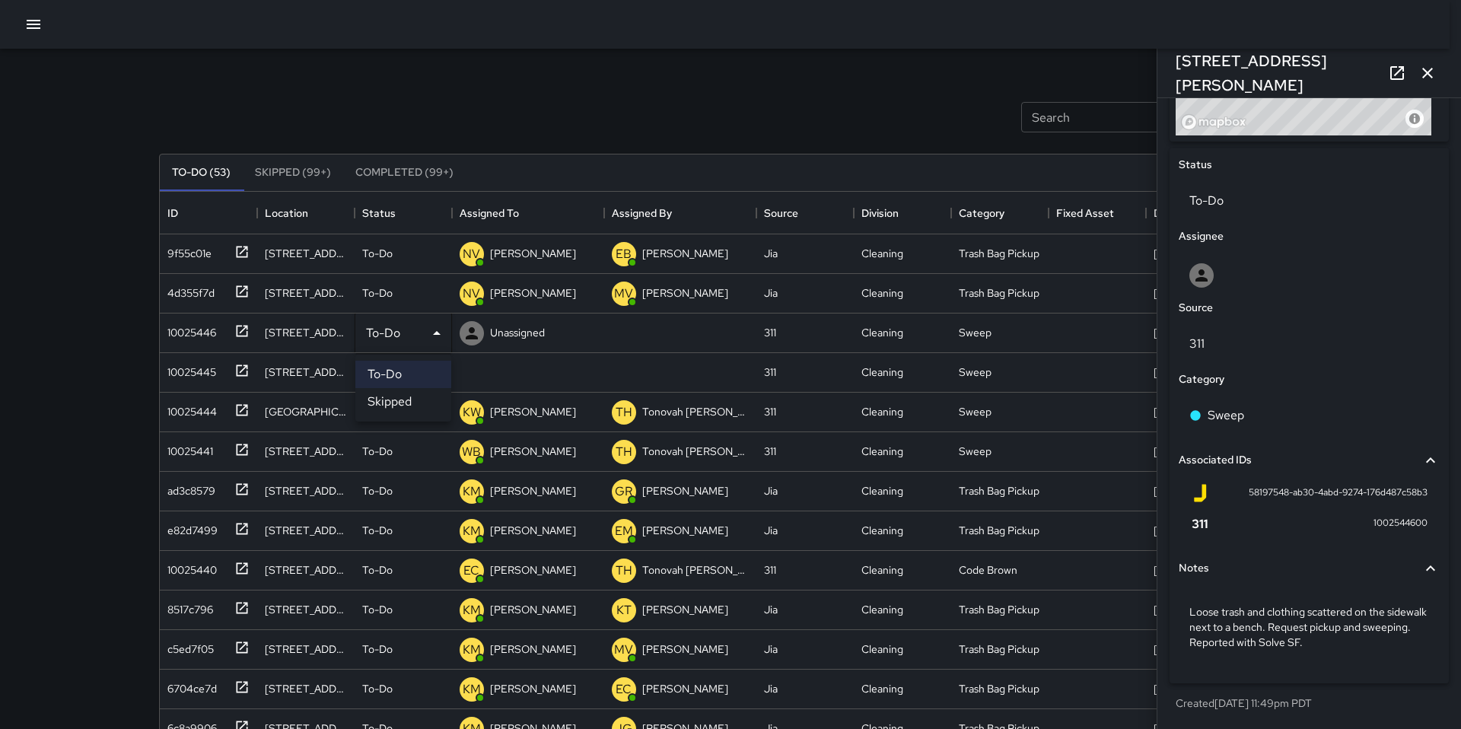
click at [393, 402] on li "Skipped" at bounding box center [403, 401] width 96 height 27
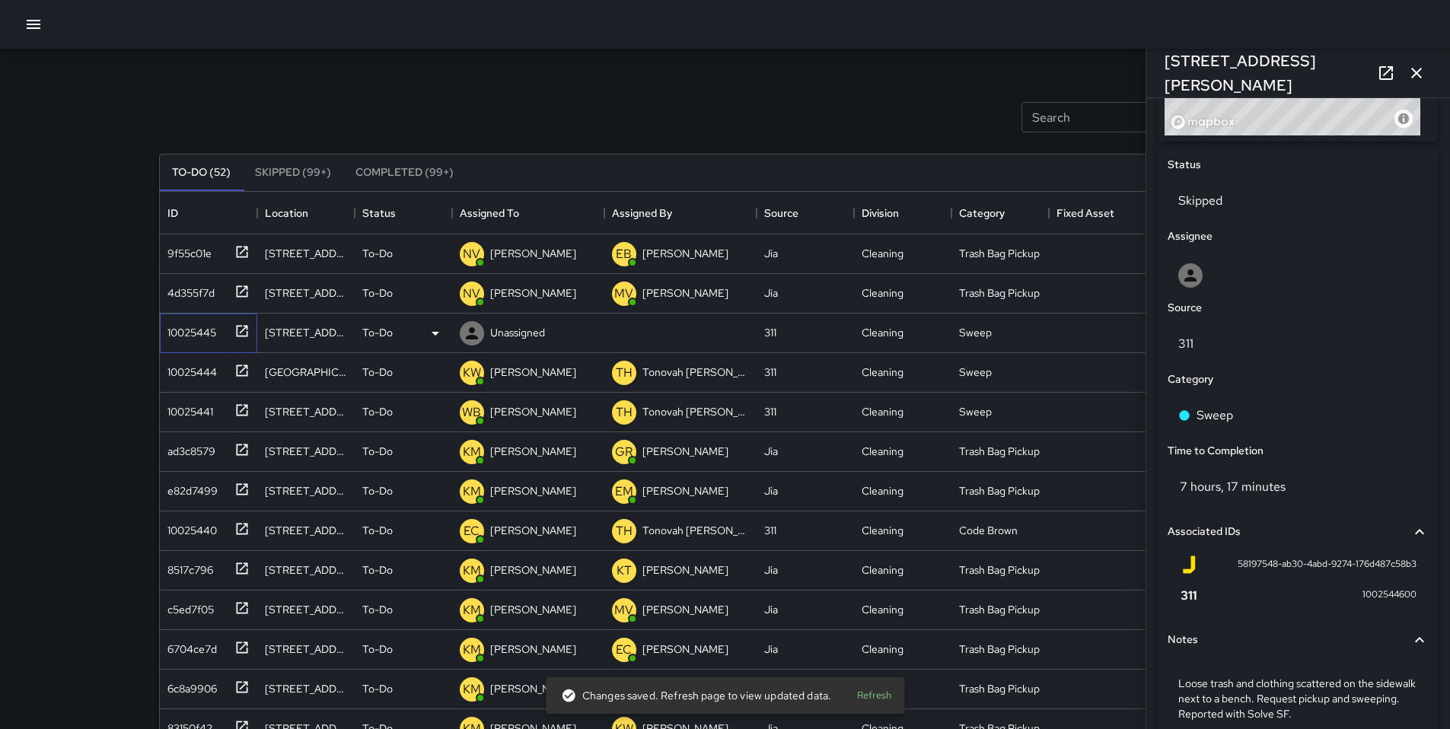
click at [188, 333] on div "10025445" at bounding box center [188, 329] width 55 height 21
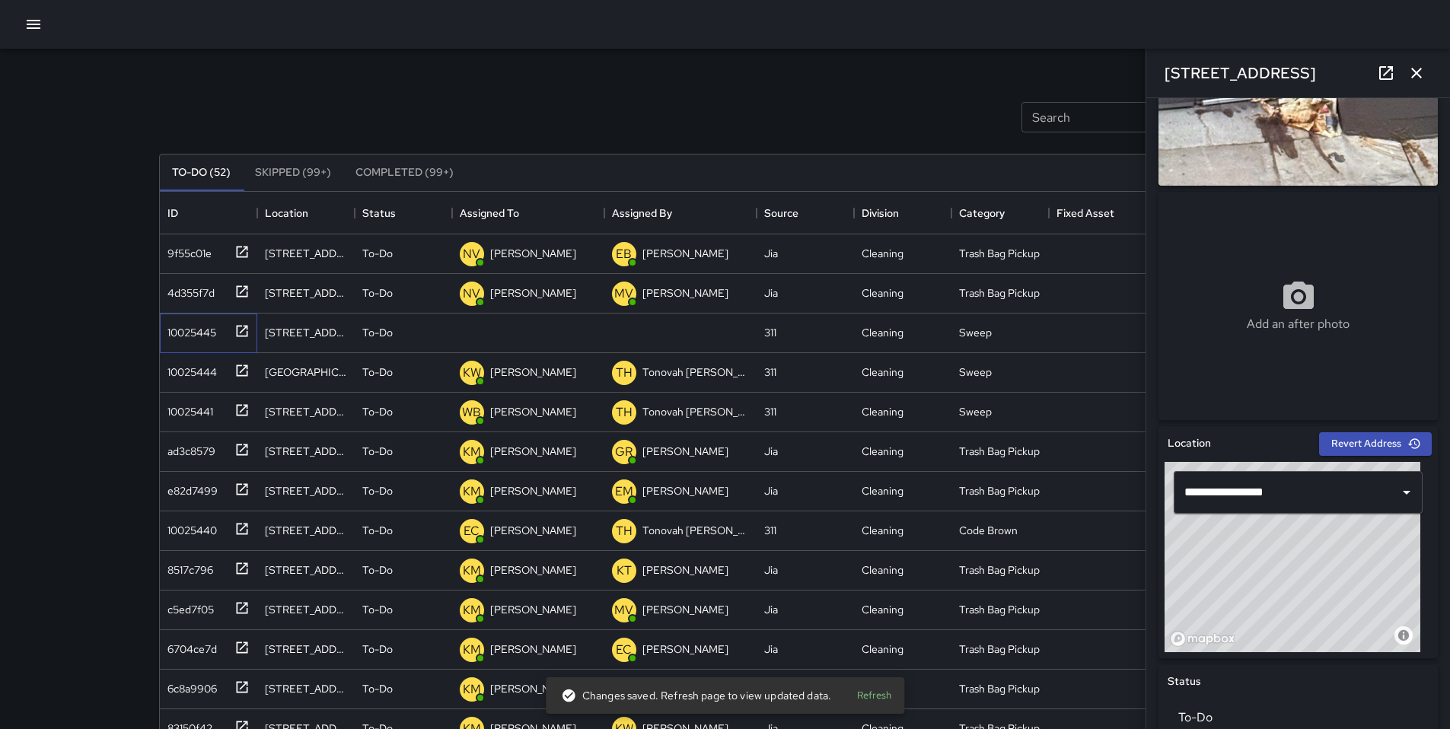
scroll to position [478, 0]
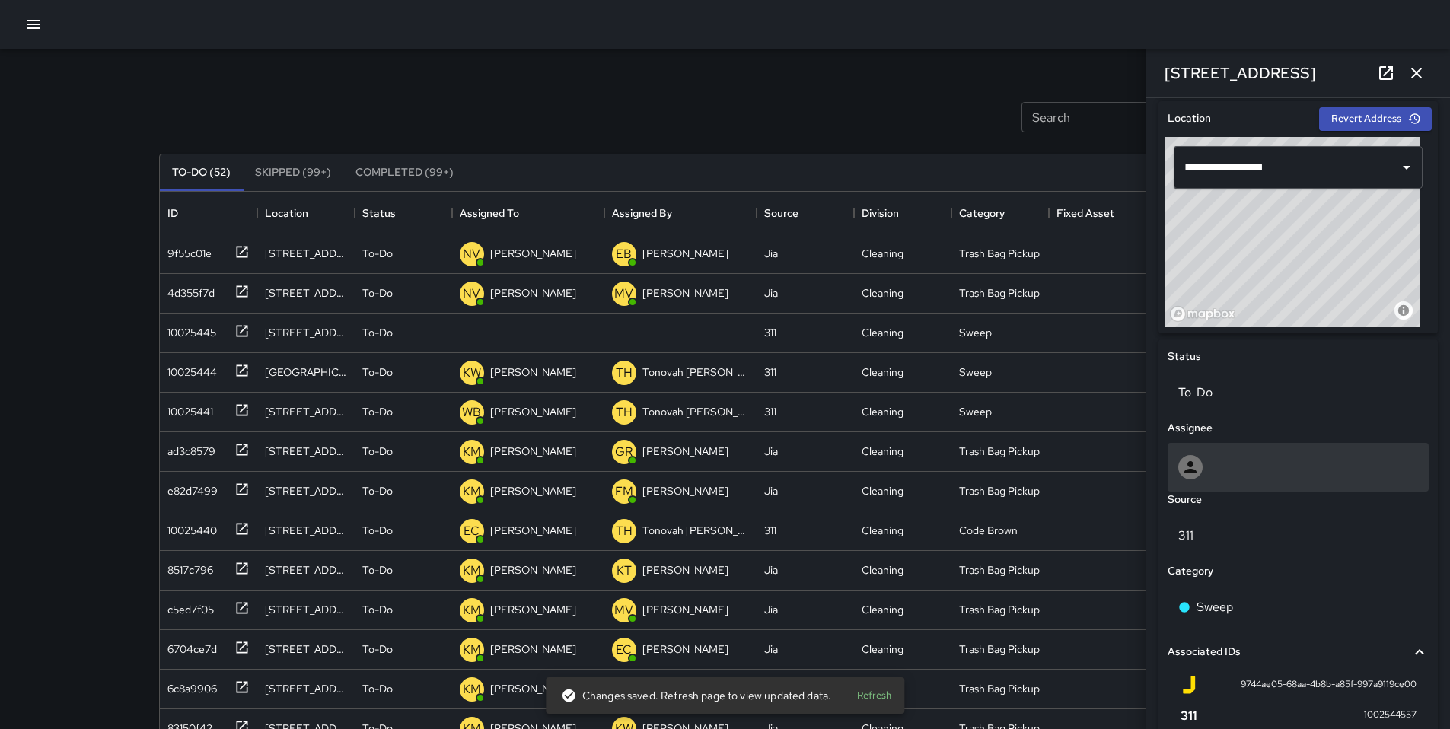
click at [1118, 473] on div at bounding box center [1298, 467] width 240 height 24
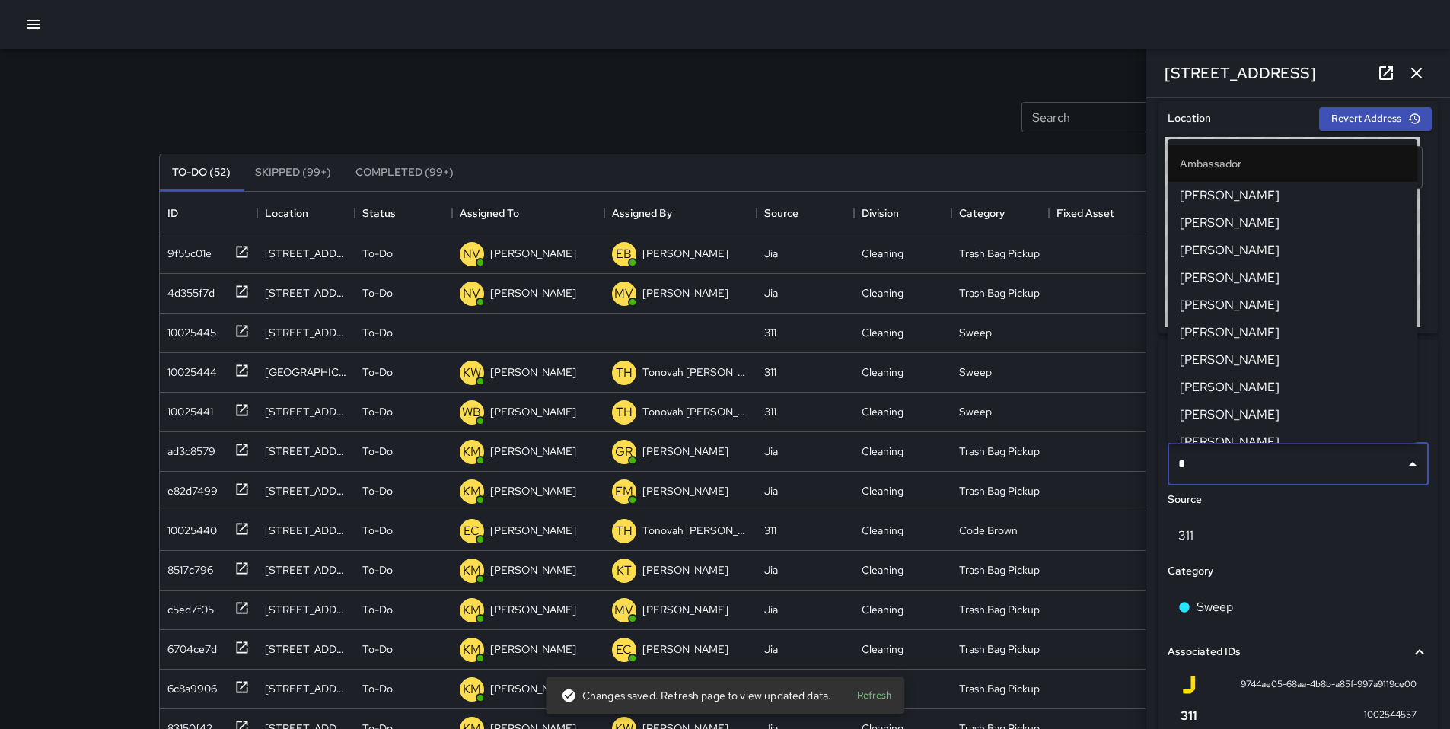
type input "**"
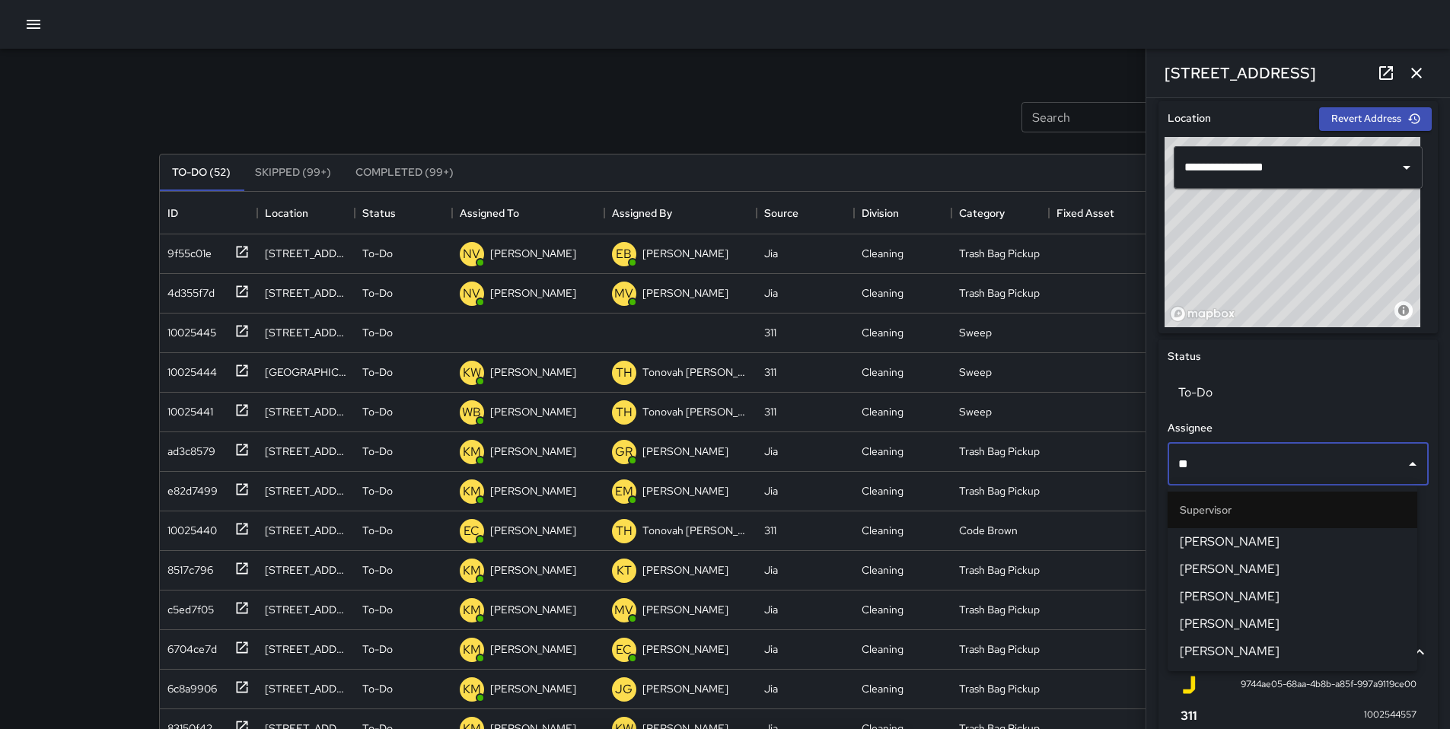
click at [1118, 537] on span "[PERSON_NAME]" at bounding box center [1292, 542] width 225 height 18
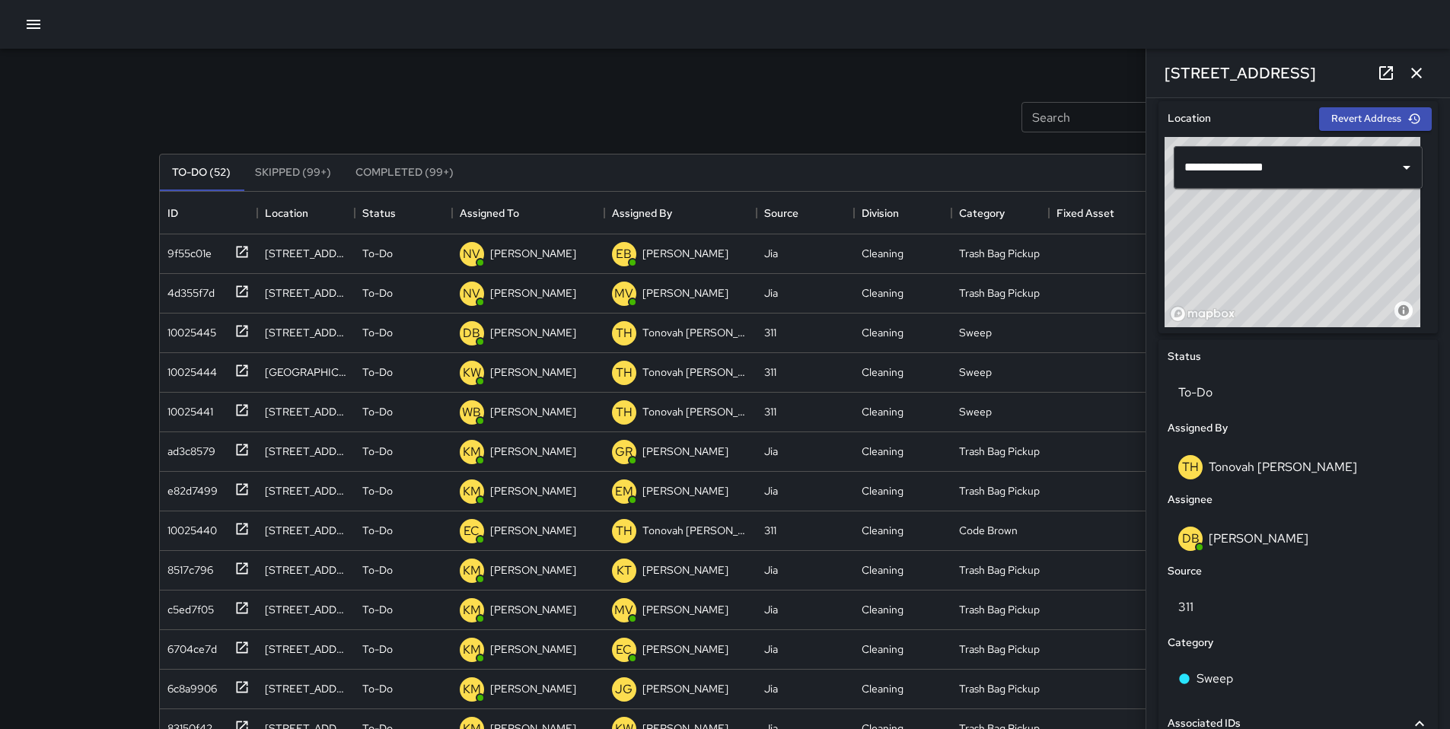
click at [810, 110] on div "Search Search New Task" at bounding box center [725, 117] width 1139 height 79
click at [1118, 70] on button "button" at bounding box center [1416, 73] width 30 height 30
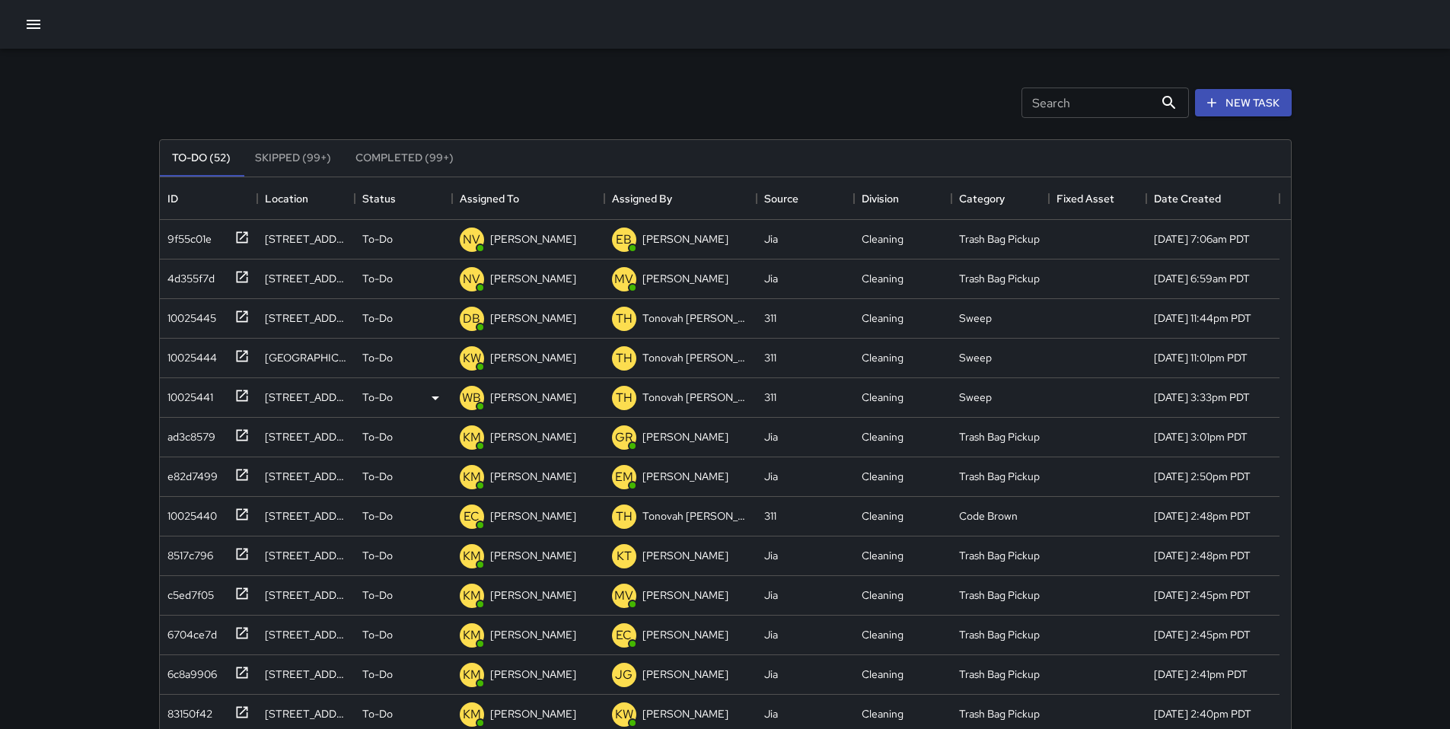
scroll to position [0, 0]
